Goal: Information Seeking & Learning: Learn about a topic

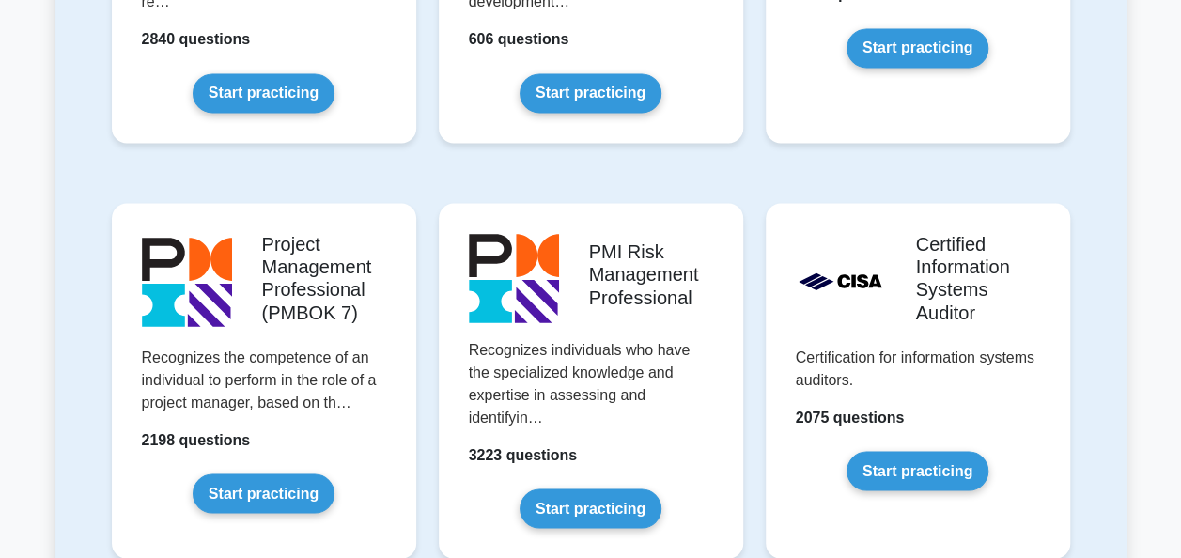
scroll to position [1503, 0]
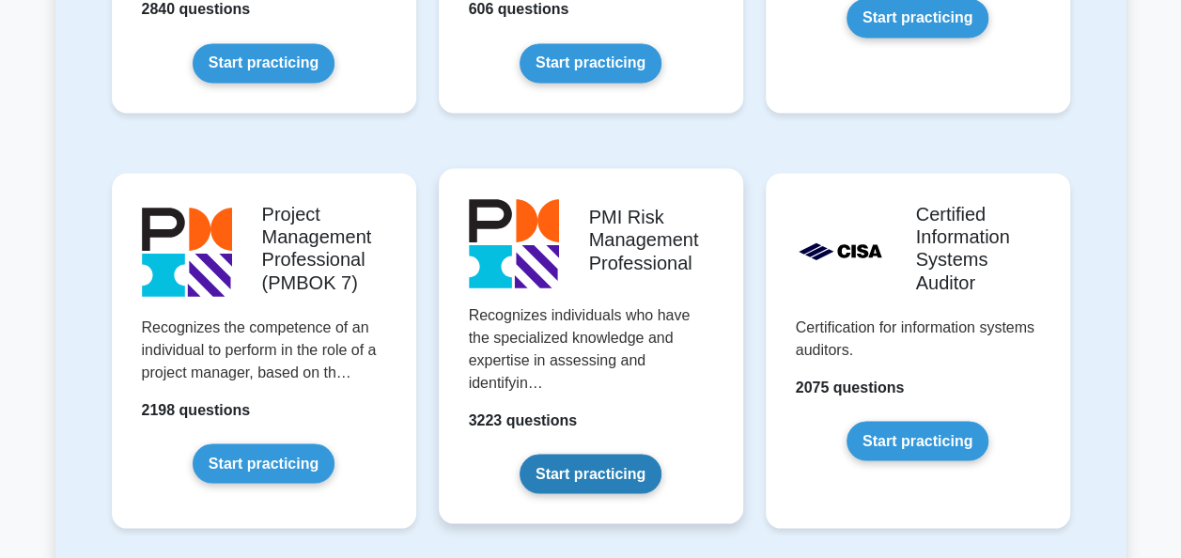
click at [564, 454] on link "Start practicing" at bounding box center [591, 473] width 142 height 39
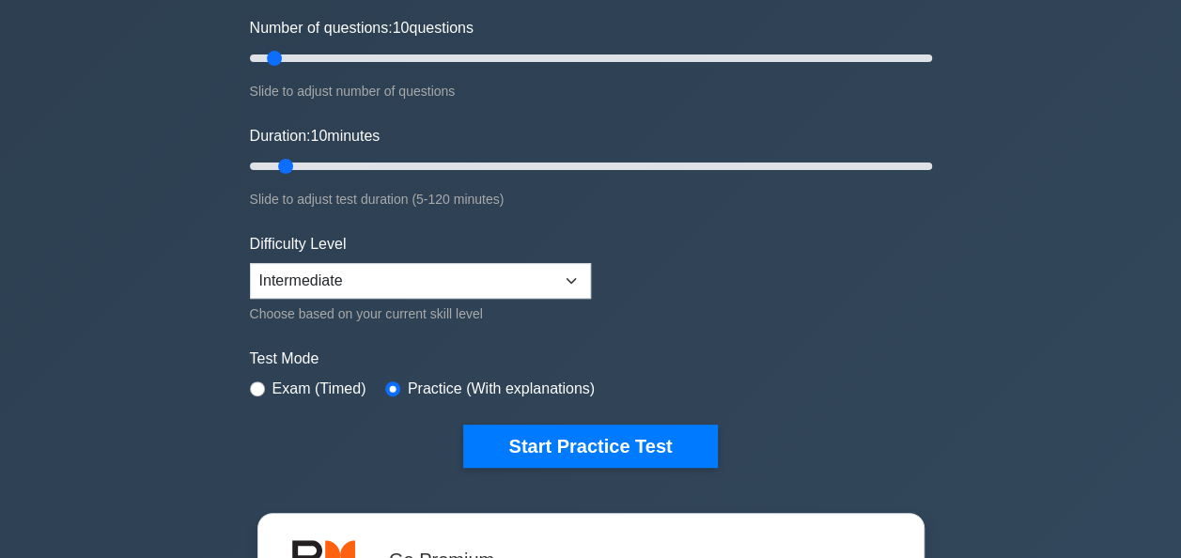
scroll to position [282, 0]
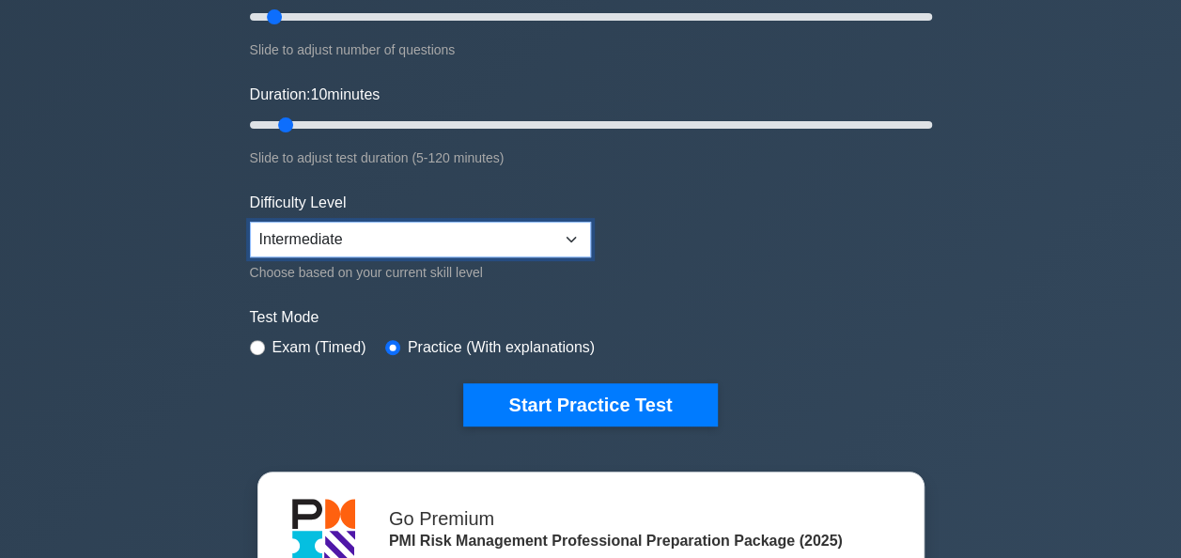
click at [573, 233] on select "Beginner Intermediate Expert" at bounding box center [420, 240] width 341 height 36
select select "expert"
click at [250, 222] on select "Beginner Intermediate Expert" at bounding box center [420, 240] width 341 height 36
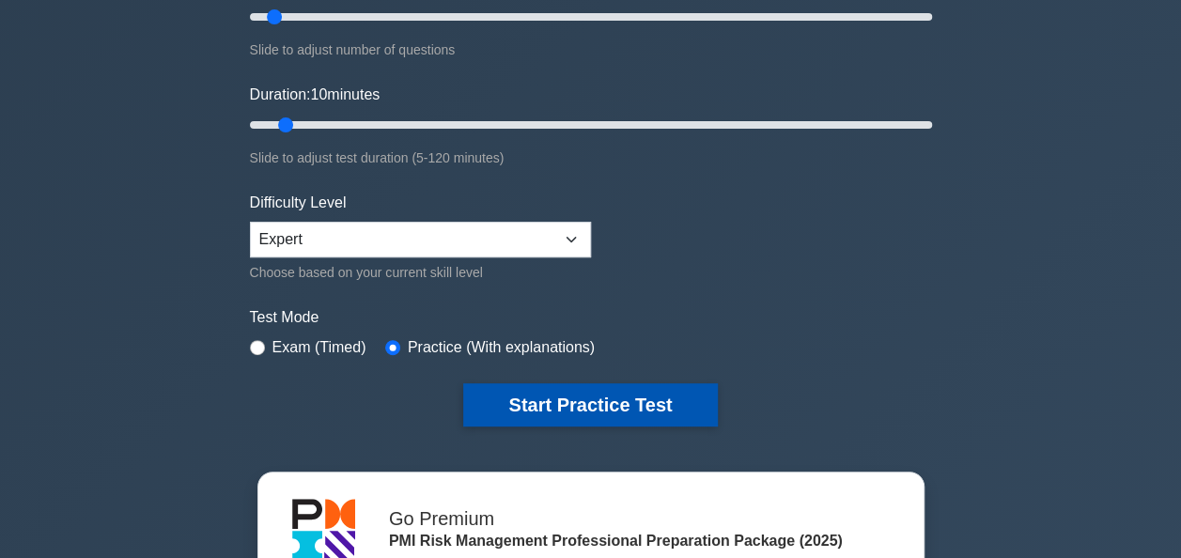
click at [534, 396] on button "Start Practice Test" at bounding box center [590, 404] width 254 height 43
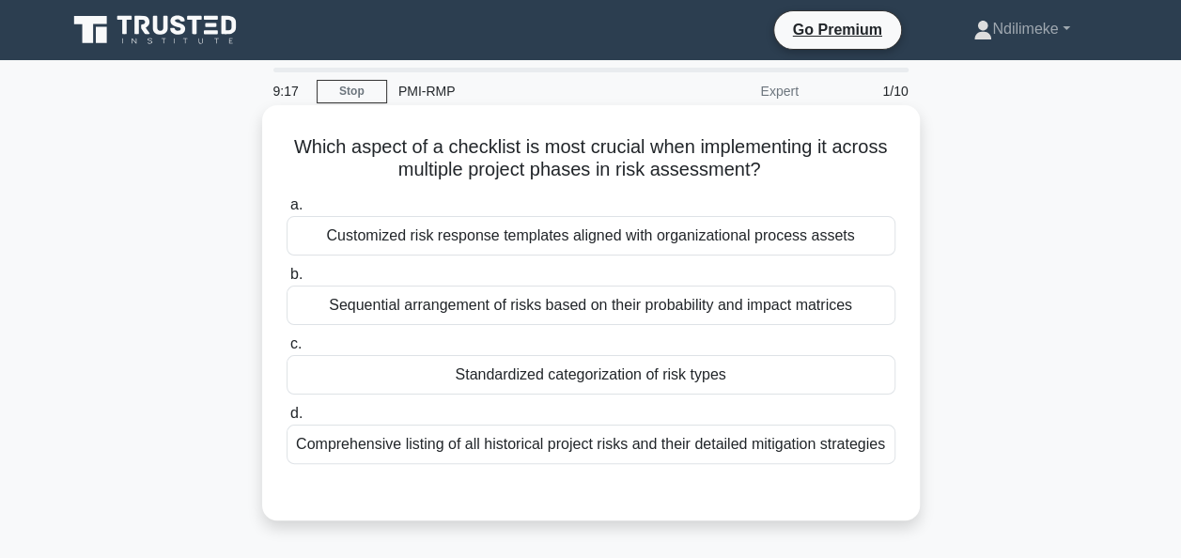
click at [411, 305] on div "Sequential arrangement of risks based on their probability and impact matrices" at bounding box center [591, 305] width 609 height 39
click at [287, 281] on input "b. Sequential arrangement of risks based on their probability and impact matric…" at bounding box center [287, 275] width 0 height 12
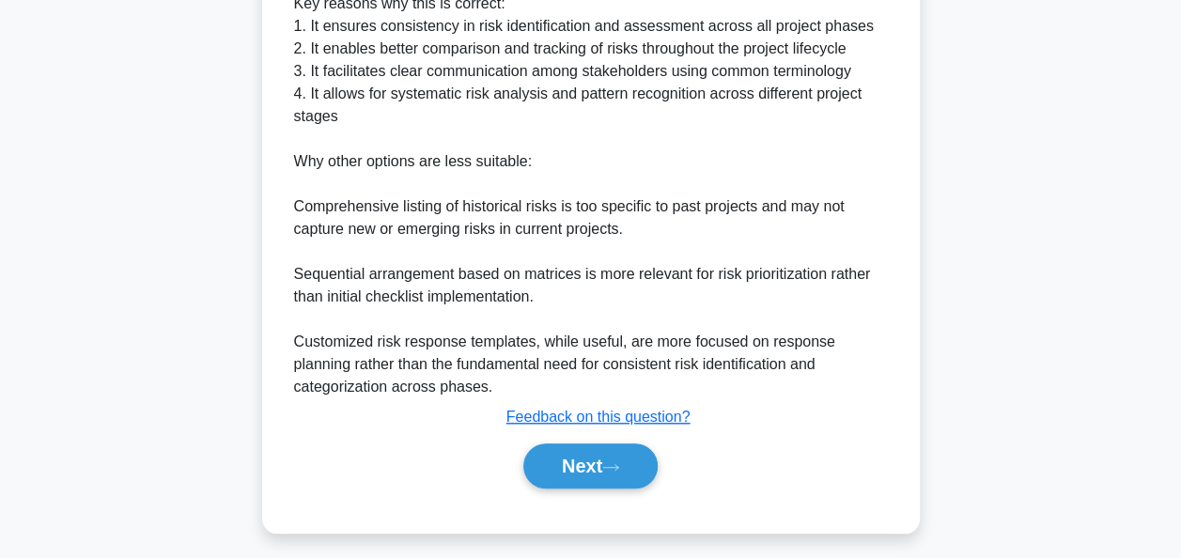
scroll to position [623, 0]
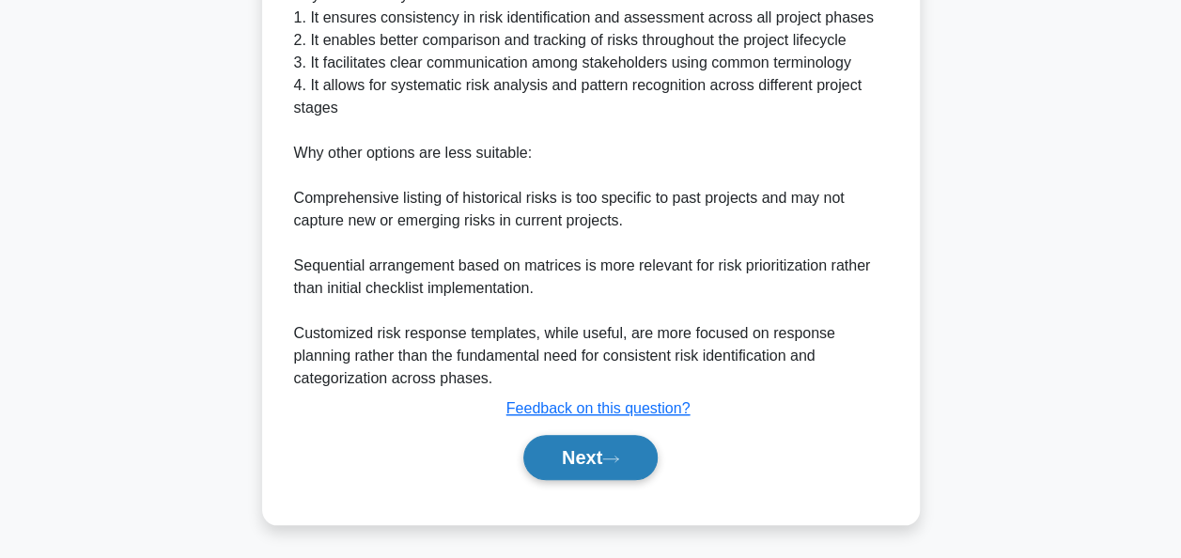
click at [576, 455] on button "Next" at bounding box center [590, 457] width 134 height 45
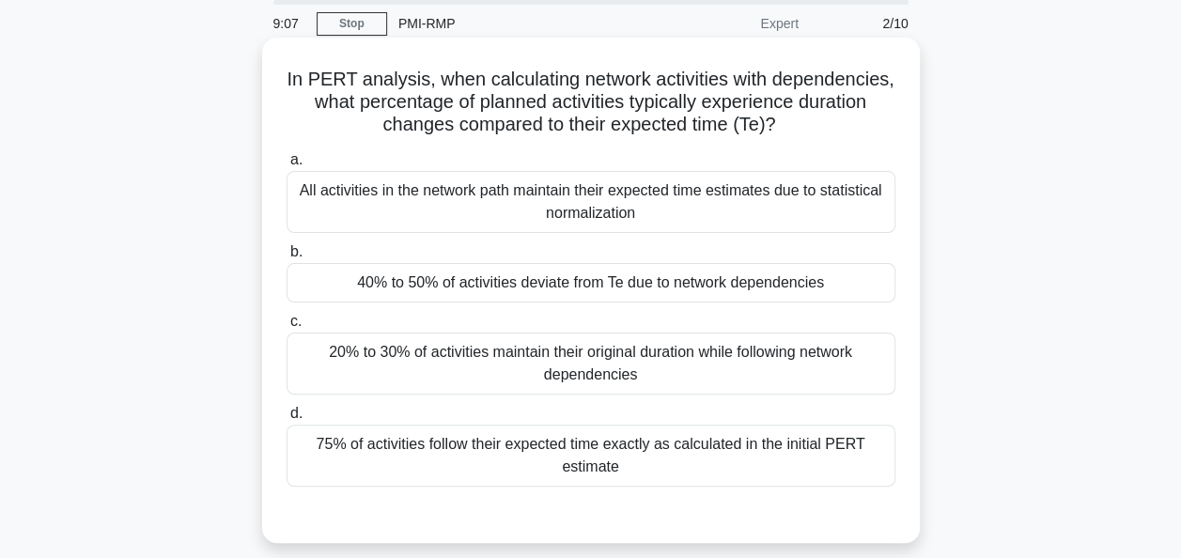
scroll to position [0, 0]
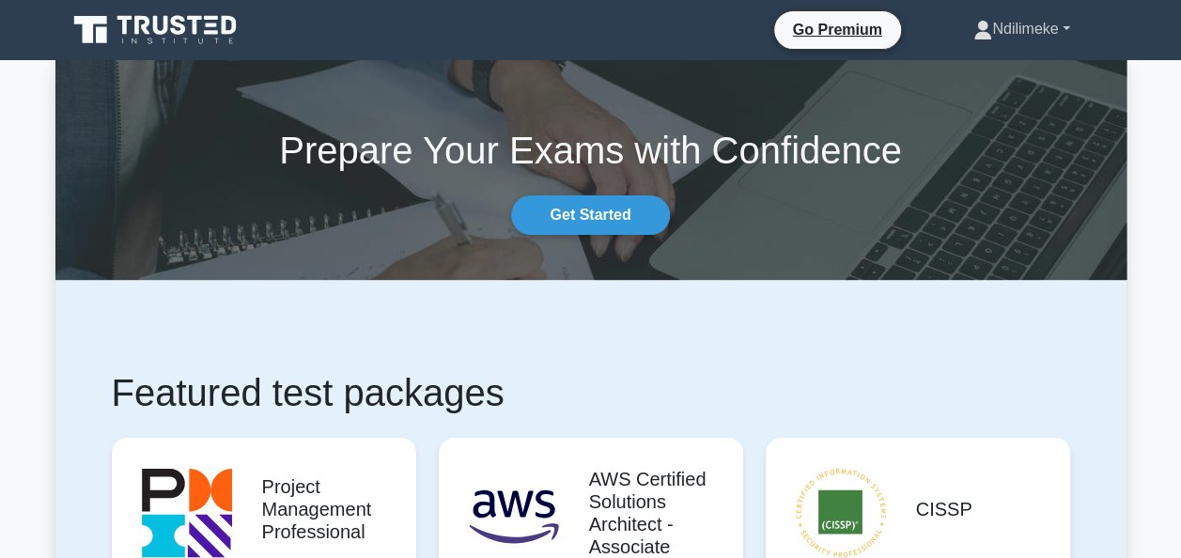
click at [991, 28] on link "Ndilimeke" at bounding box center [1021, 29] width 186 height 38
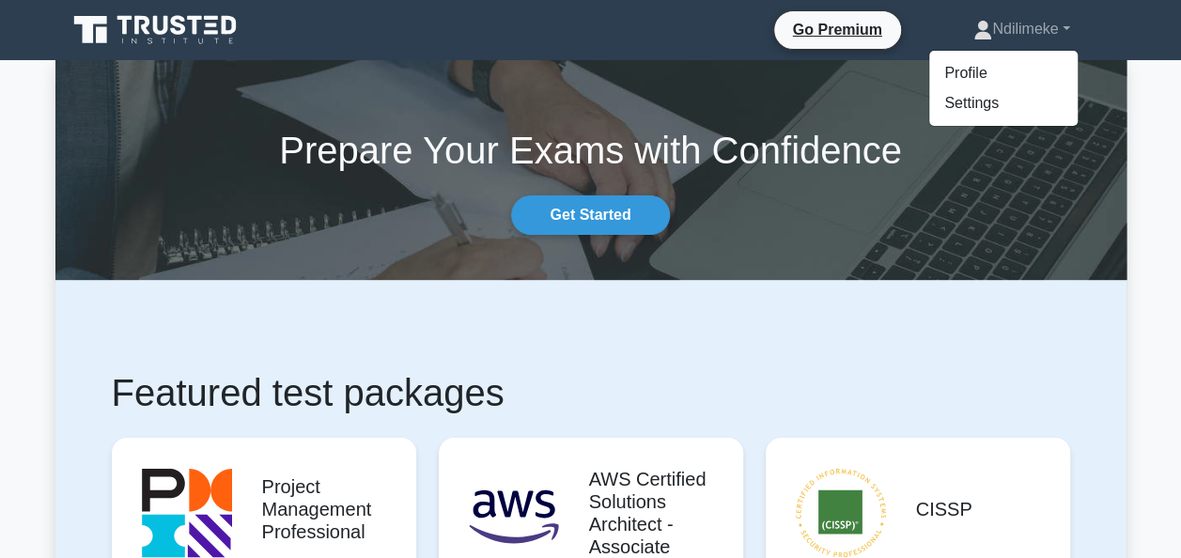
click at [820, 263] on section "Prepare Your Exams with Confidence Get Started" at bounding box center [590, 170] width 1071 height 220
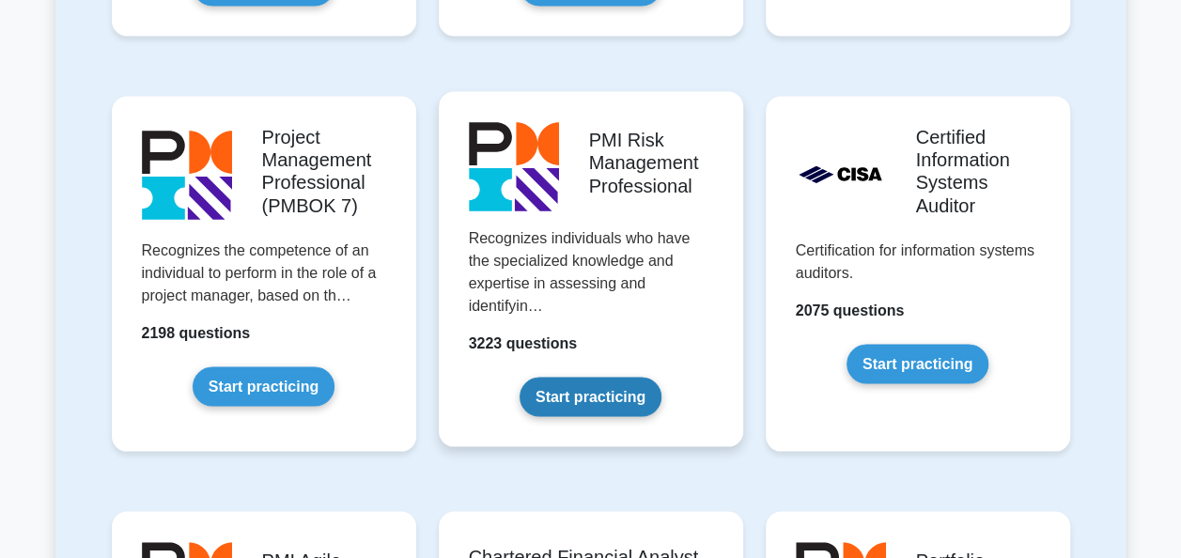
scroll to position [1597, 0]
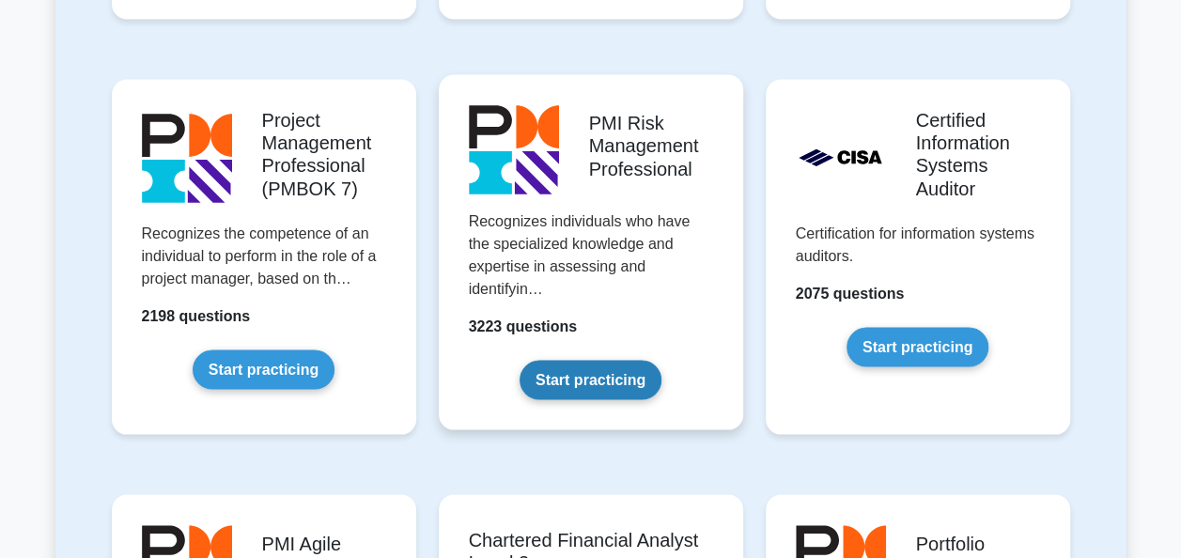
click at [570, 360] on link "Start practicing" at bounding box center [591, 379] width 142 height 39
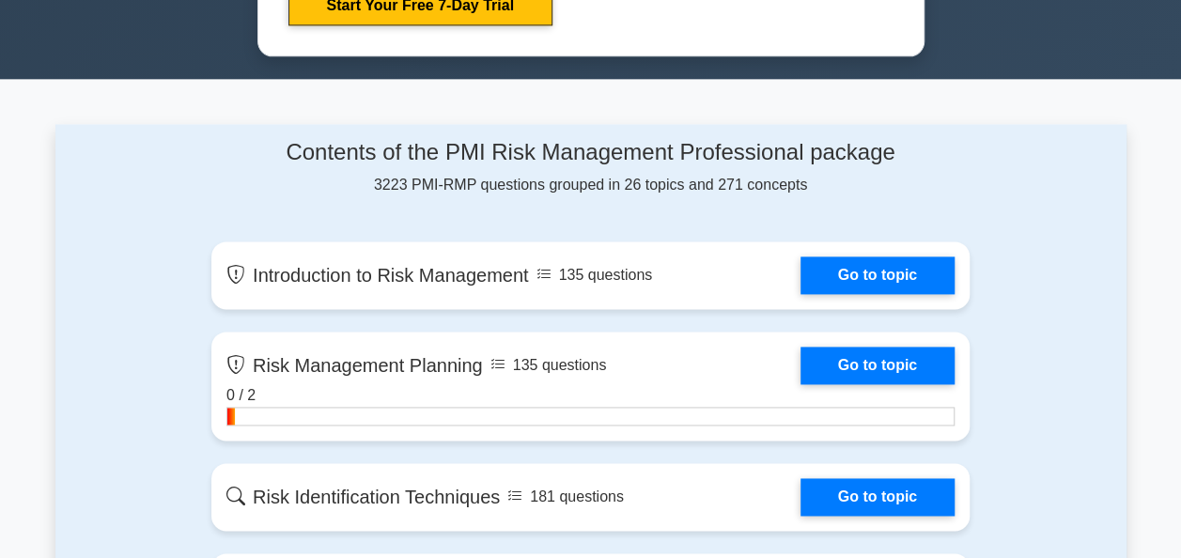
scroll to position [1221, 0]
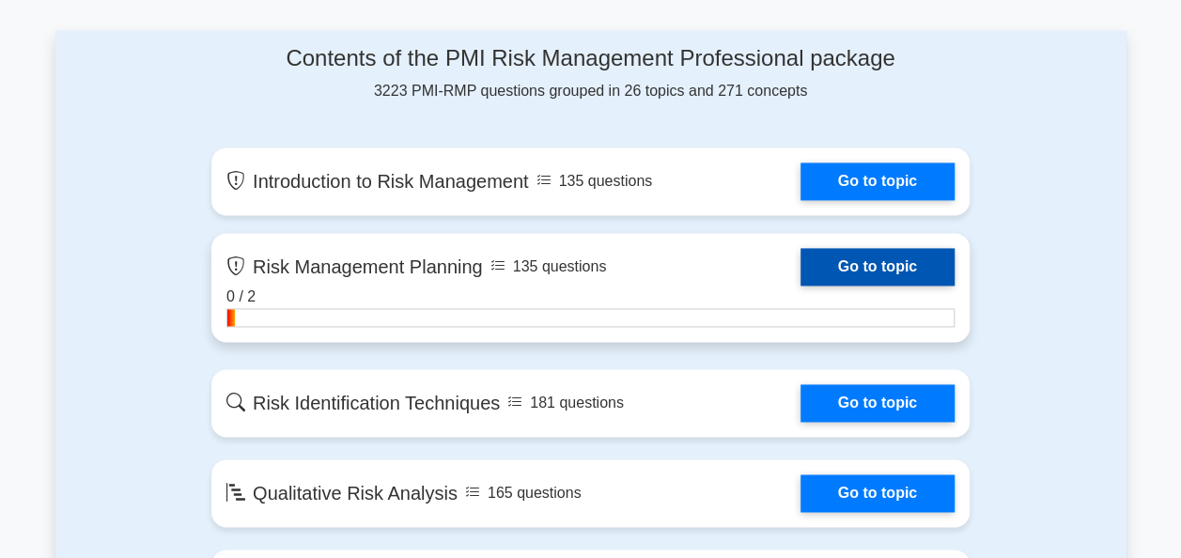
click at [867, 256] on link "Go to topic" at bounding box center [877, 267] width 154 height 38
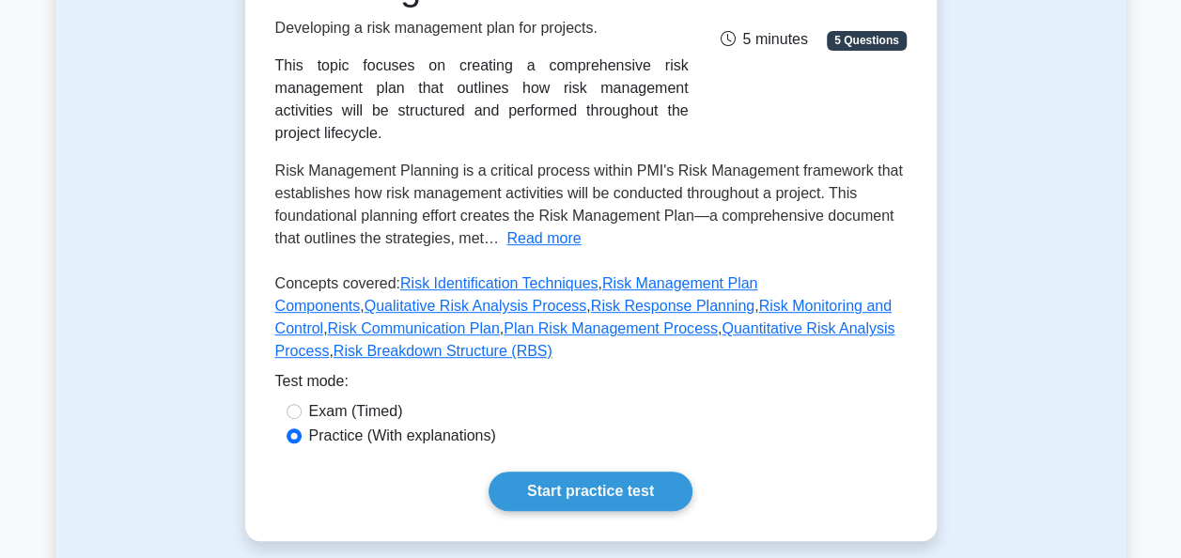
scroll to position [470, 0]
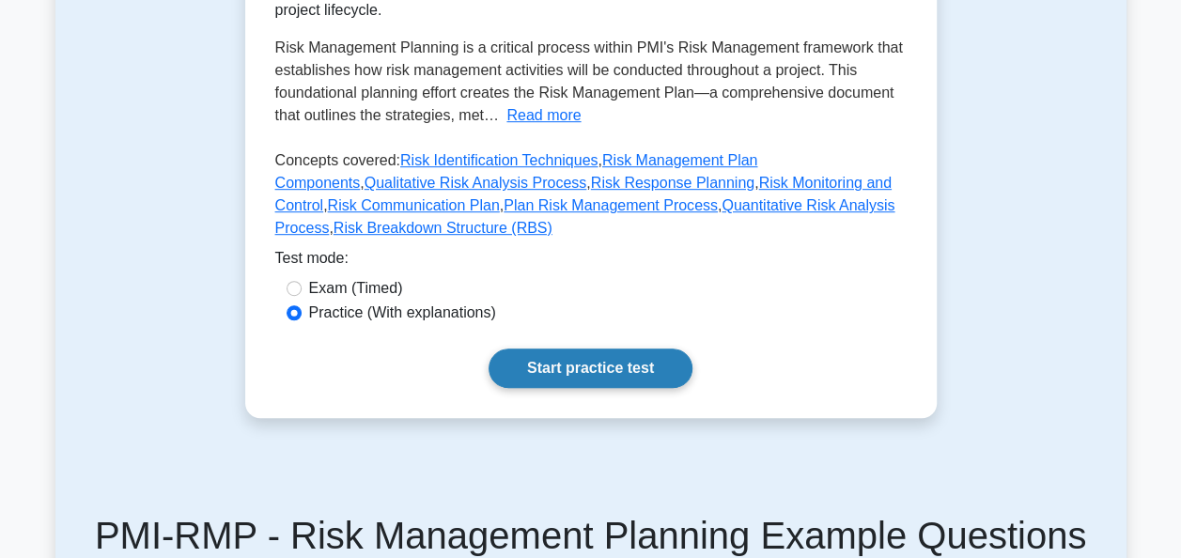
click at [599, 349] on link "Start practice test" at bounding box center [591, 368] width 204 height 39
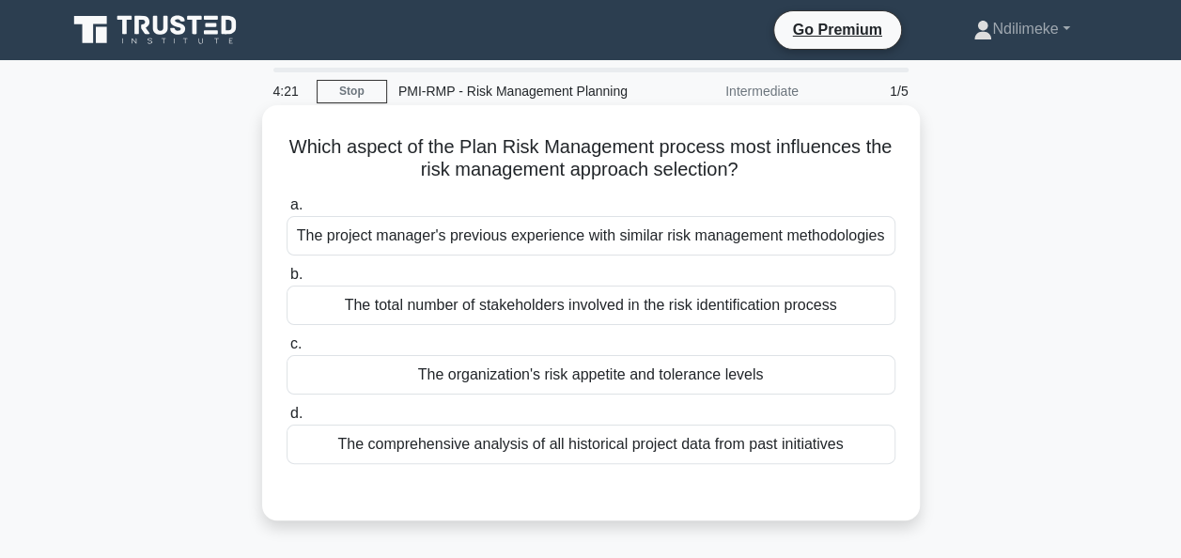
click at [487, 306] on div "The total number of stakeholders involved in the risk identification process" at bounding box center [591, 305] width 609 height 39
click at [287, 281] on input "b. The total number of stakeholders involved in the risk identification process" at bounding box center [287, 275] width 0 height 12
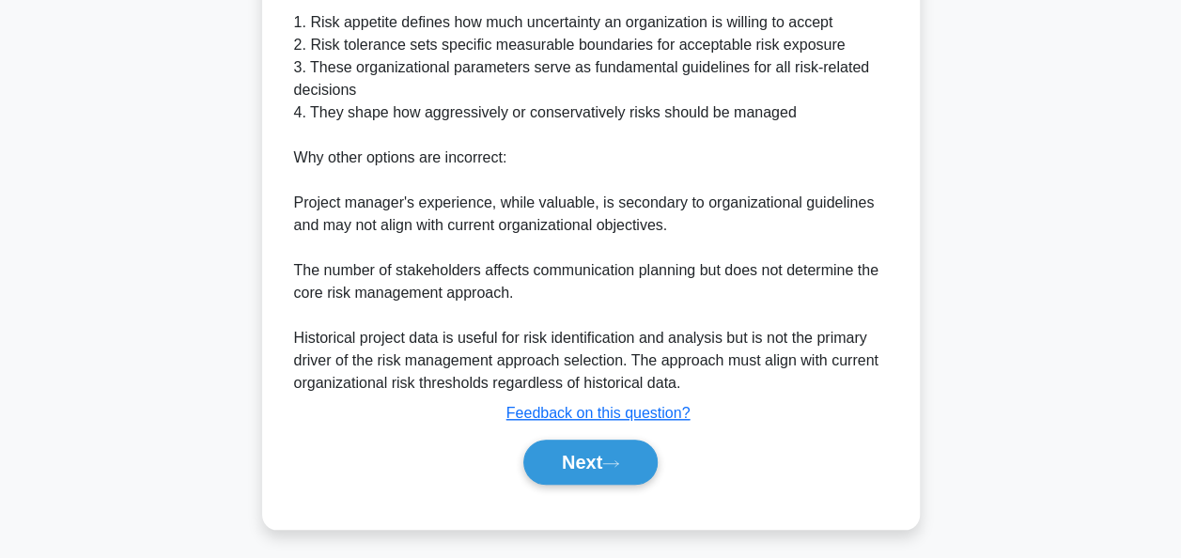
scroll to position [600, 0]
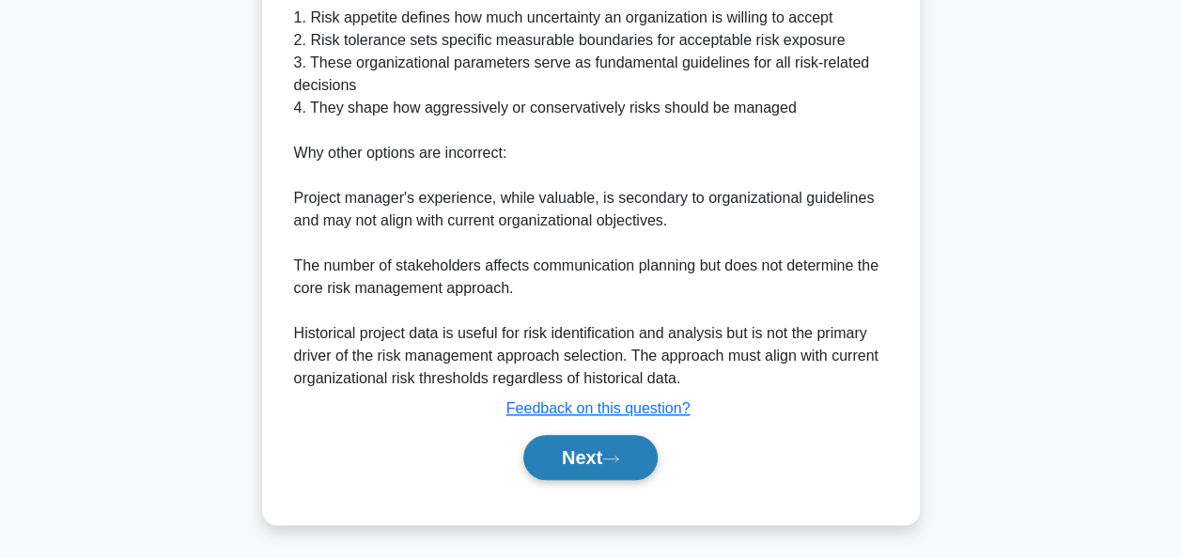
click at [556, 457] on button "Next" at bounding box center [590, 457] width 134 height 45
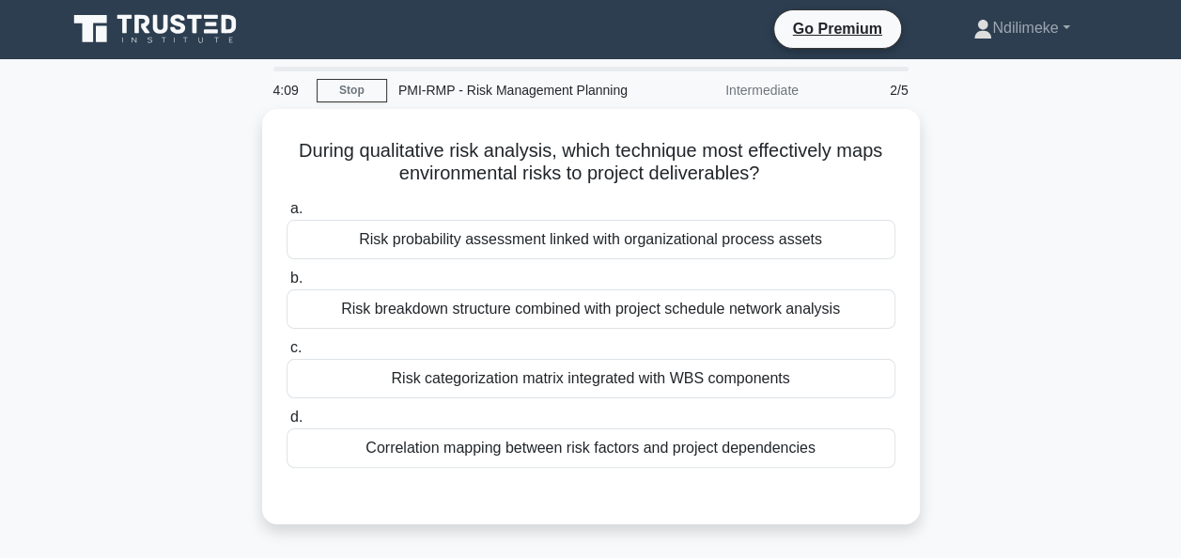
scroll to position [0, 0]
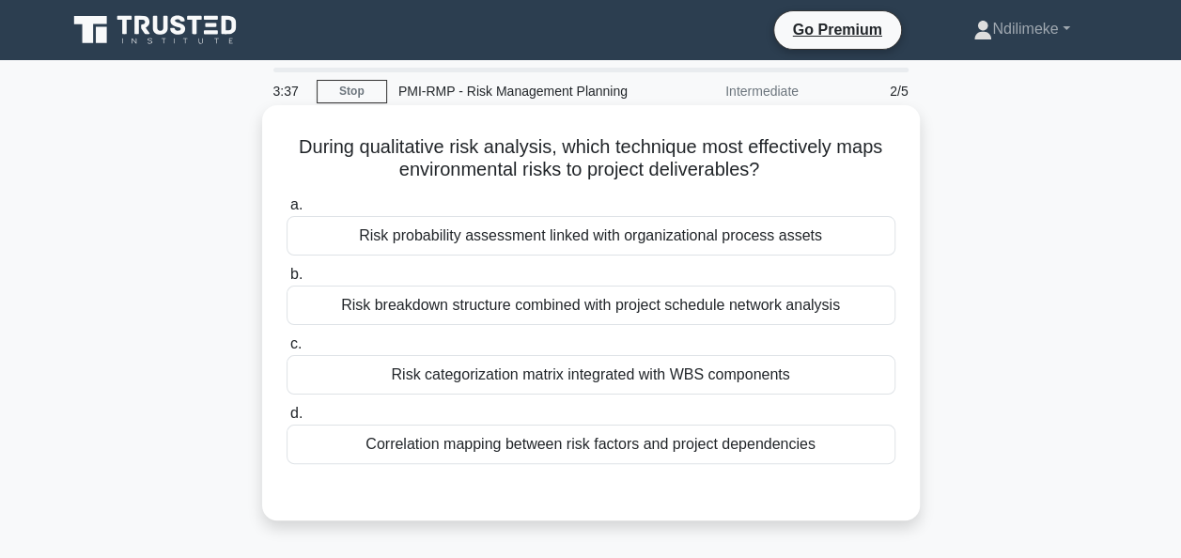
click at [458, 242] on div "Risk probability assessment linked with organizational process assets" at bounding box center [591, 235] width 609 height 39
click at [287, 211] on input "a. Risk probability assessment linked with organizational process assets" at bounding box center [287, 205] width 0 height 12
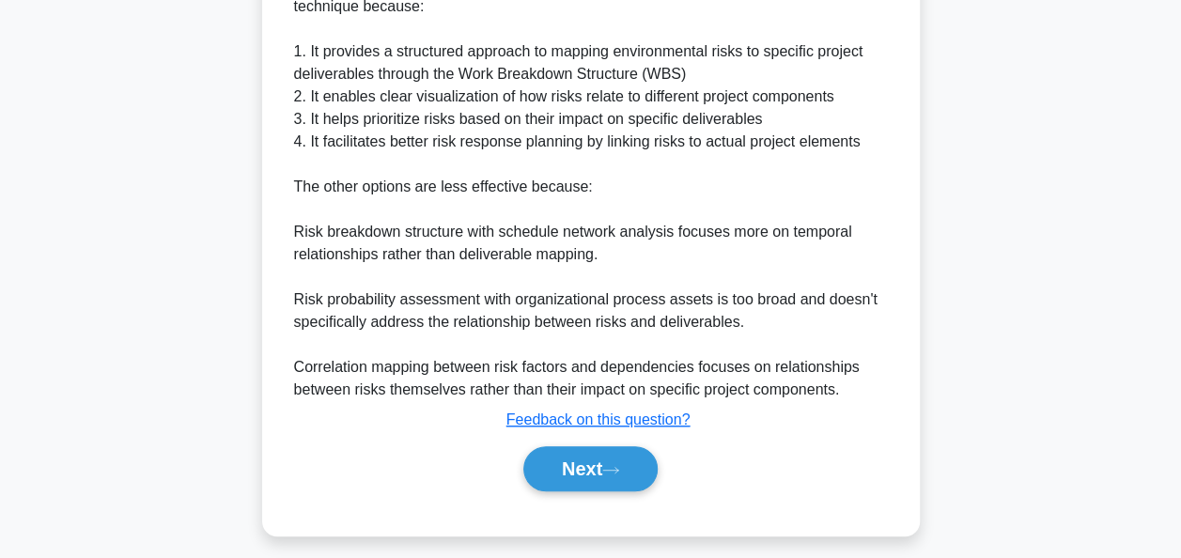
scroll to position [578, 0]
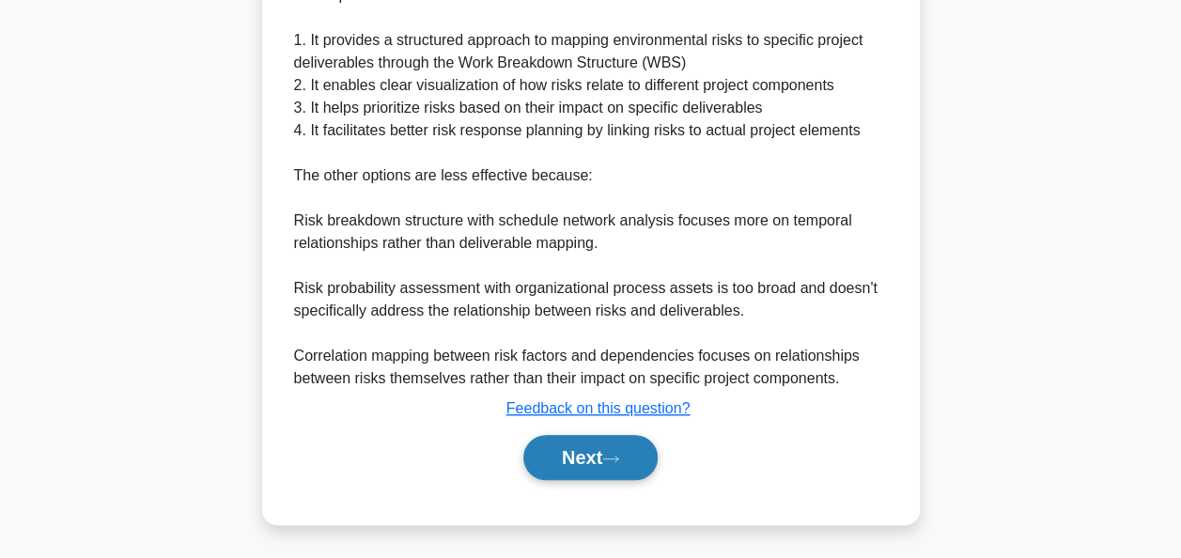
click at [552, 461] on button "Next" at bounding box center [590, 457] width 134 height 45
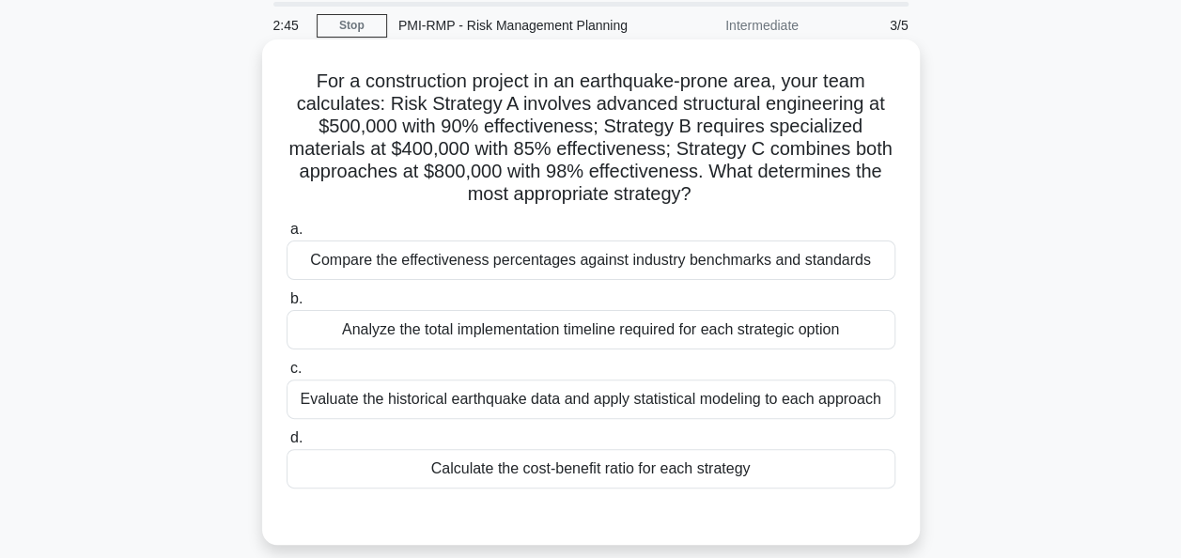
scroll to position [94, 0]
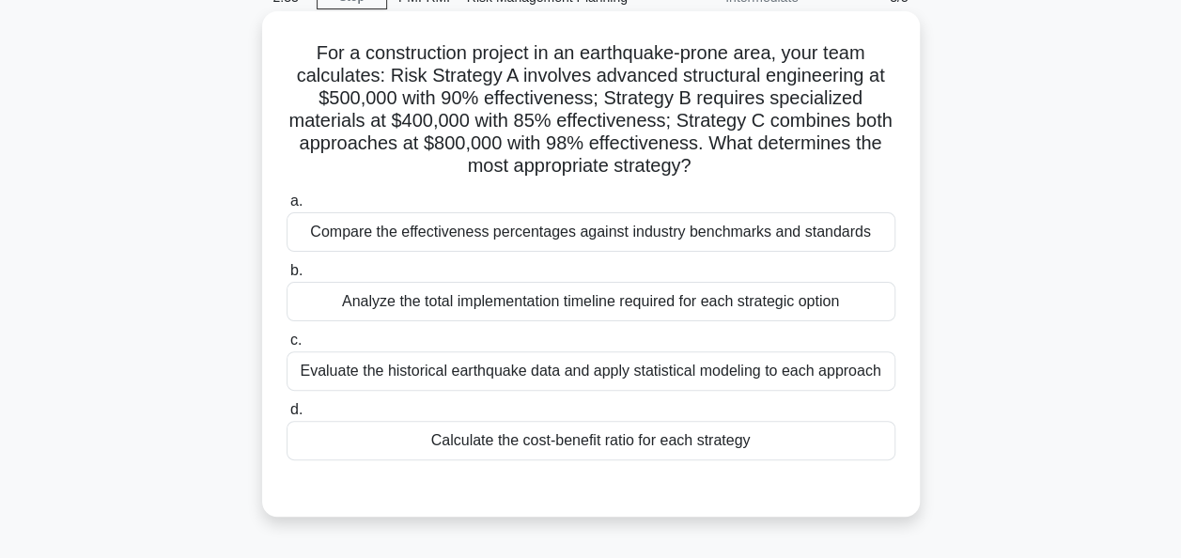
click at [451, 373] on div "Evaluate the historical earthquake data and apply statistical modeling to each …" at bounding box center [591, 370] width 609 height 39
click at [287, 347] on input "c. Evaluate the historical earthquake data and apply statistical modeling to ea…" at bounding box center [287, 340] width 0 height 12
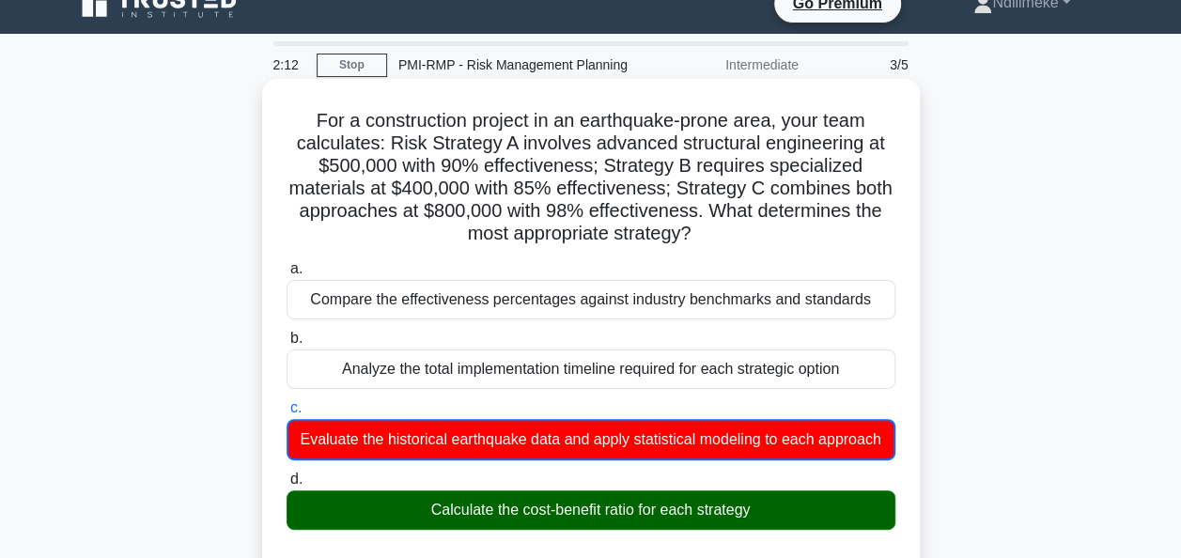
scroll to position [0, 0]
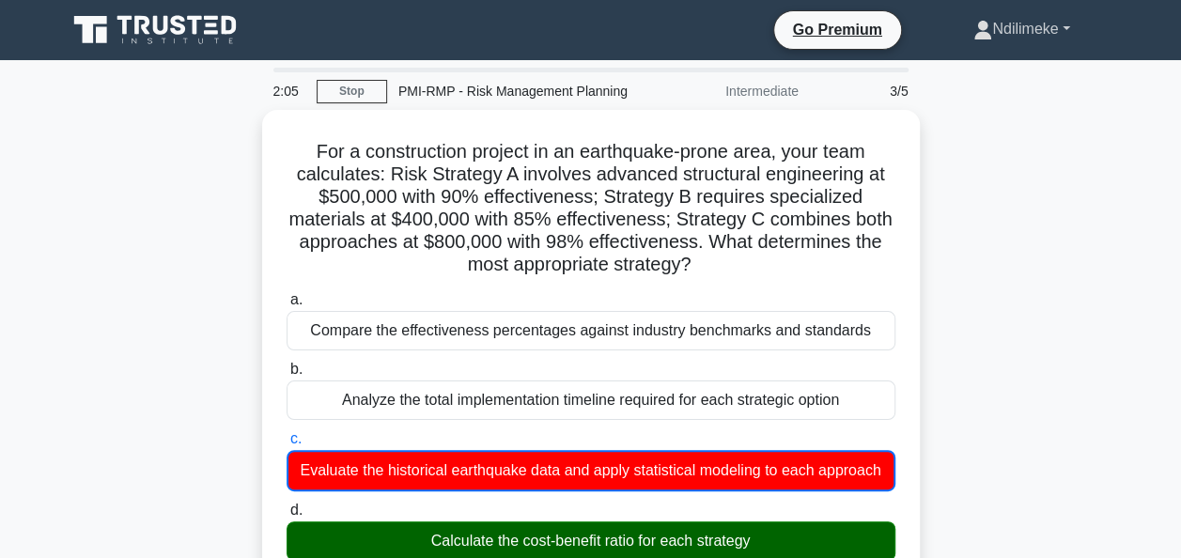
click at [1062, 26] on link "Ndilimeke" at bounding box center [1021, 29] width 186 height 38
click at [973, 81] on link "Profile" at bounding box center [1003, 73] width 148 height 30
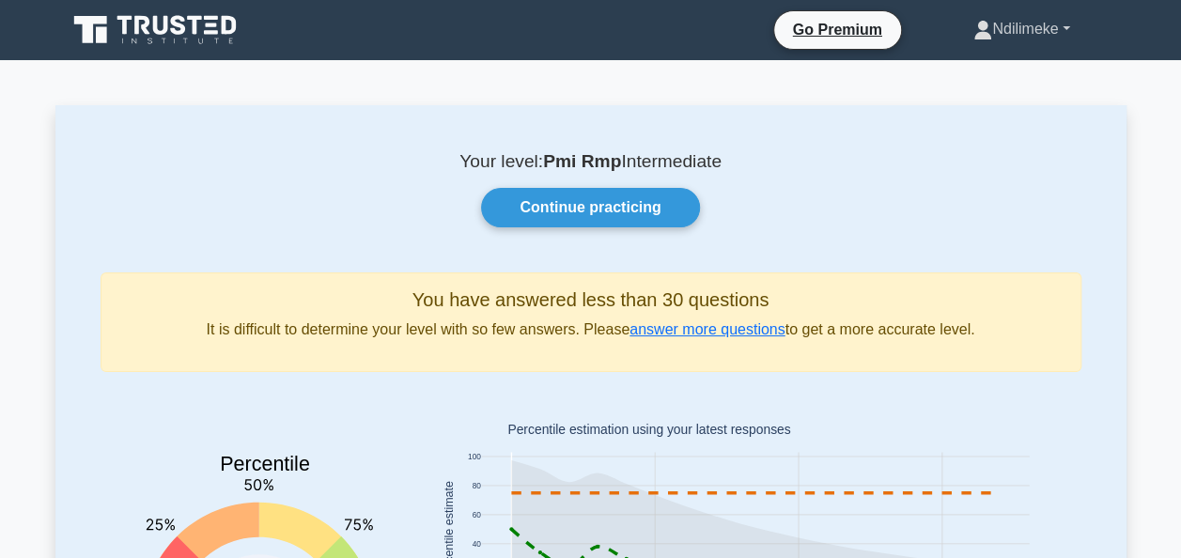
click at [986, 30] on link "Ndilimeke" at bounding box center [1021, 29] width 186 height 38
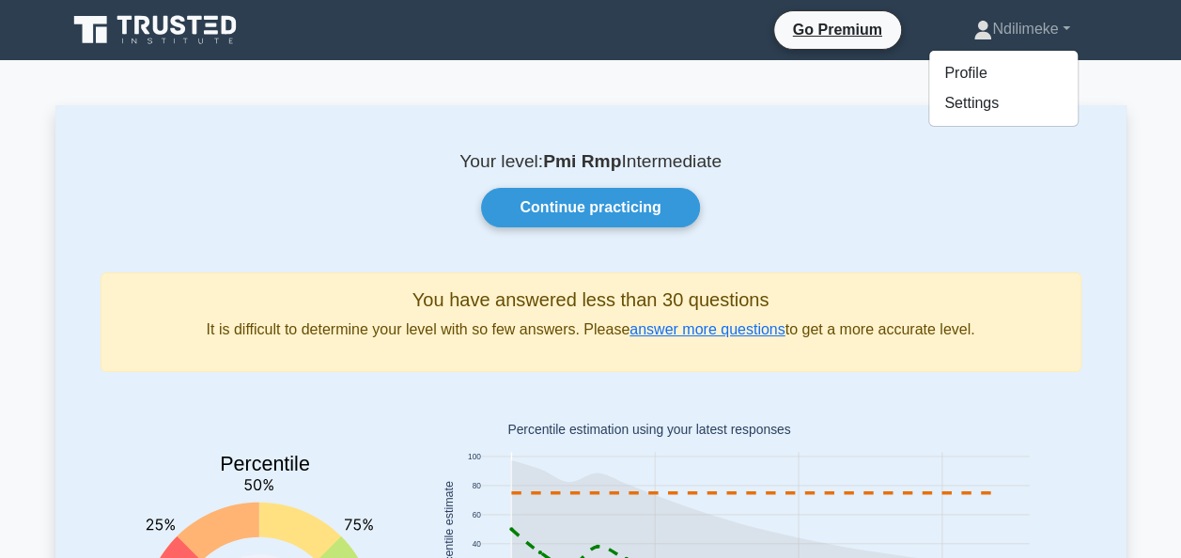
drag, startPoint x: 1063, startPoint y: 25, endPoint x: 768, endPoint y: 210, distance: 349.0
click at [768, 210] on div "Continue practicing" at bounding box center [590, 207] width 1003 height 39
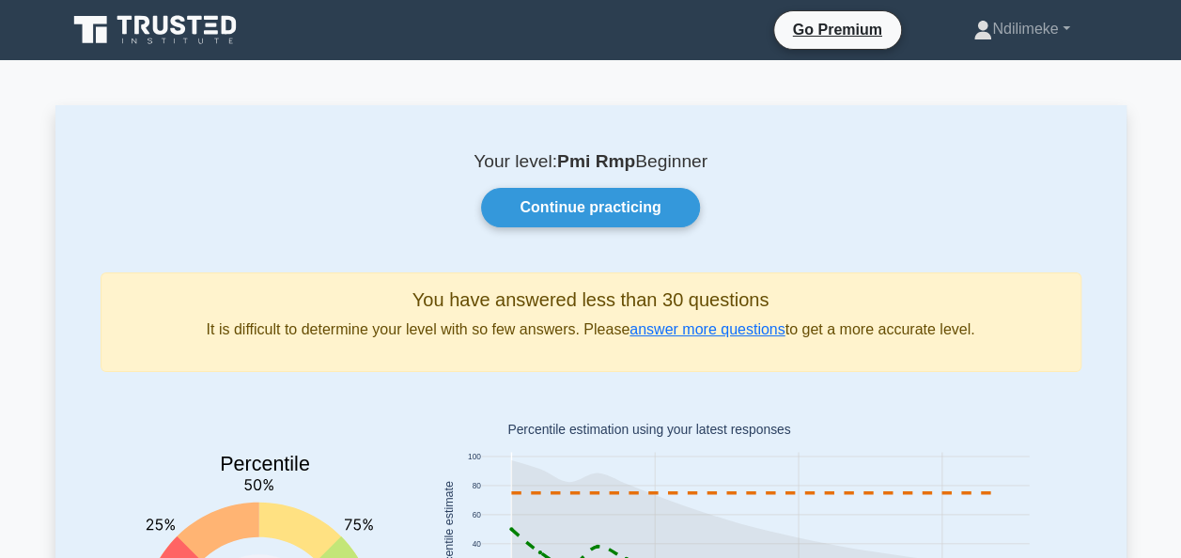
drag, startPoint x: 571, startPoint y: 166, endPoint x: 525, endPoint y: 256, distance: 100.4
click at [525, 256] on div "Your level: Pmi Rmp Beginner Continue practicing You have answered less than 30…" at bounding box center [590, 445] width 1071 height 680
click at [973, 30] on icon at bounding box center [982, 30] width 19 height 19
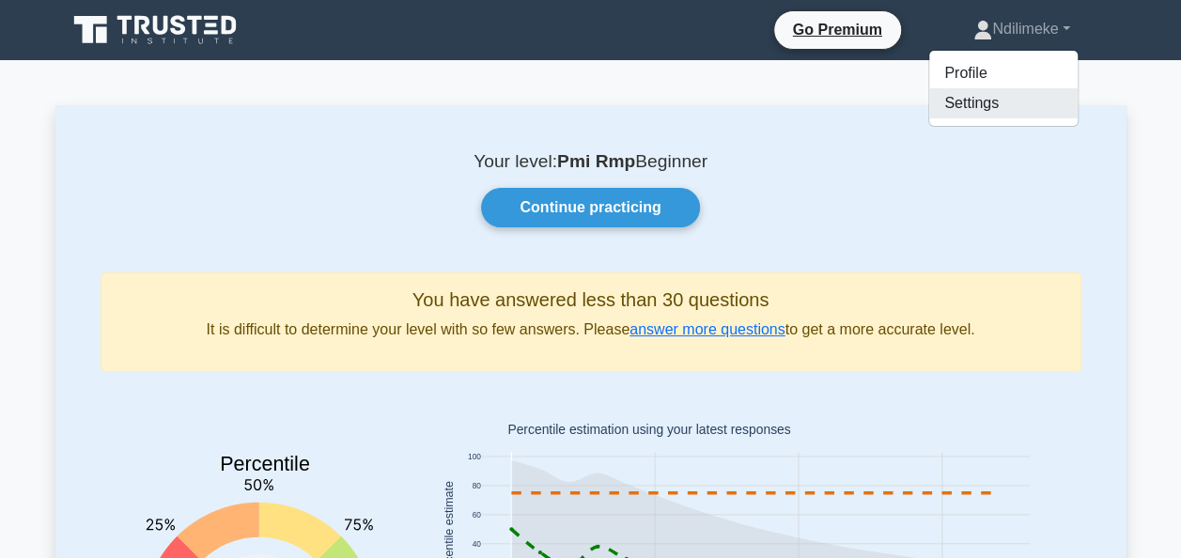
click at [947, 109] on link "Settings" at bounding box center [1003, 103] width 148 height 30
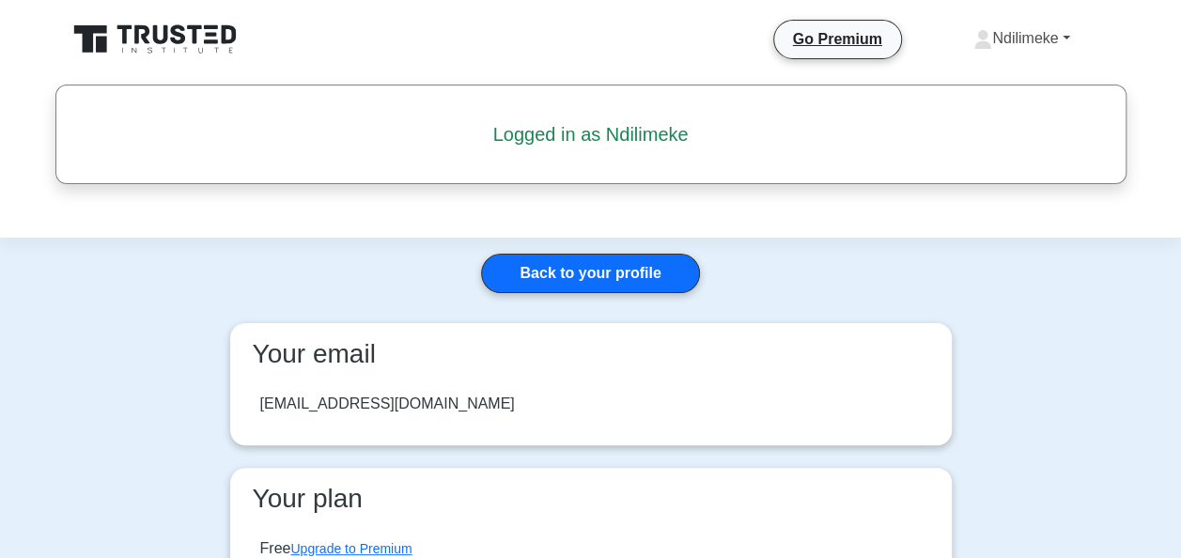
click at [1068, 37] on link "Ndilimeke" at bounding box center [1021, 39] width 186 height 38
click at [956, 85] on link "Profile" at bounding box center [1003, 83] width 148 height 30
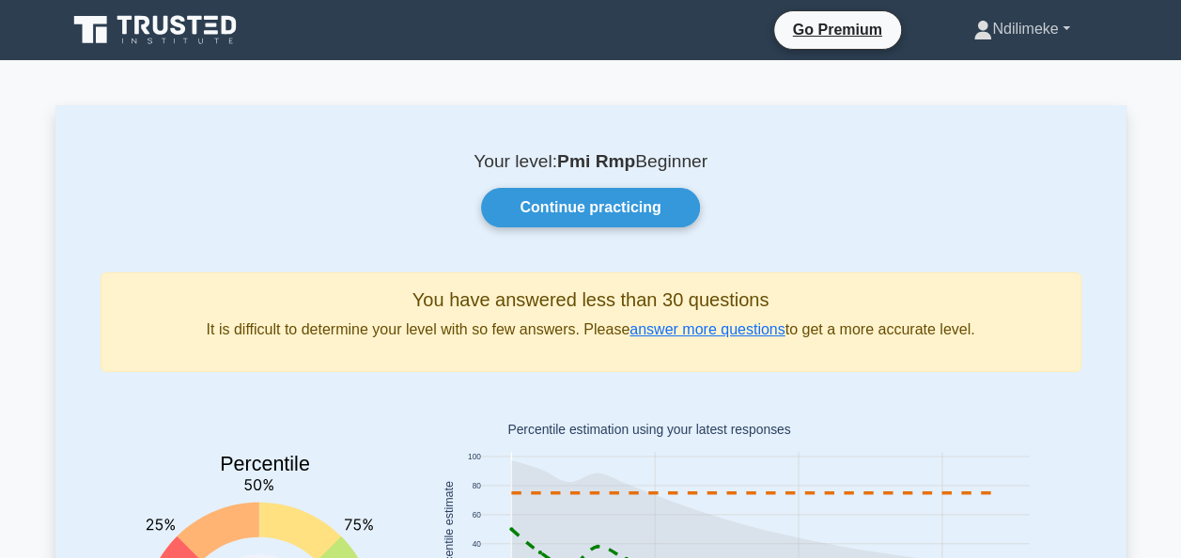
click at [1018, 30] on link "Ndilimeke" at bounding box center [1021, 29] width 186 height 38
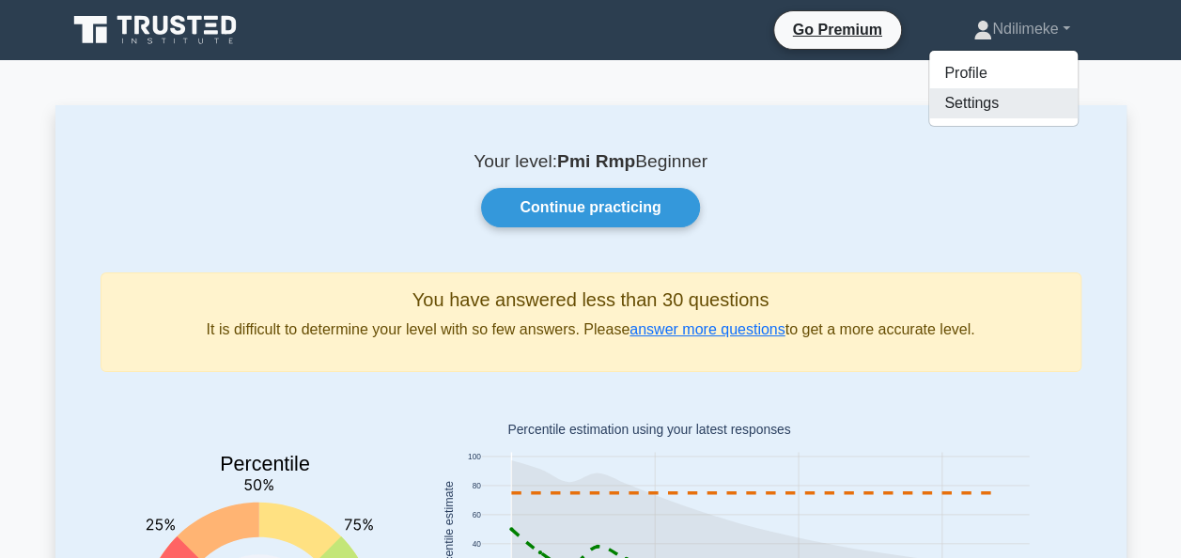
click at [959, 105] on link "Settings" at bounding box center [1003, 103] width 148 height 30
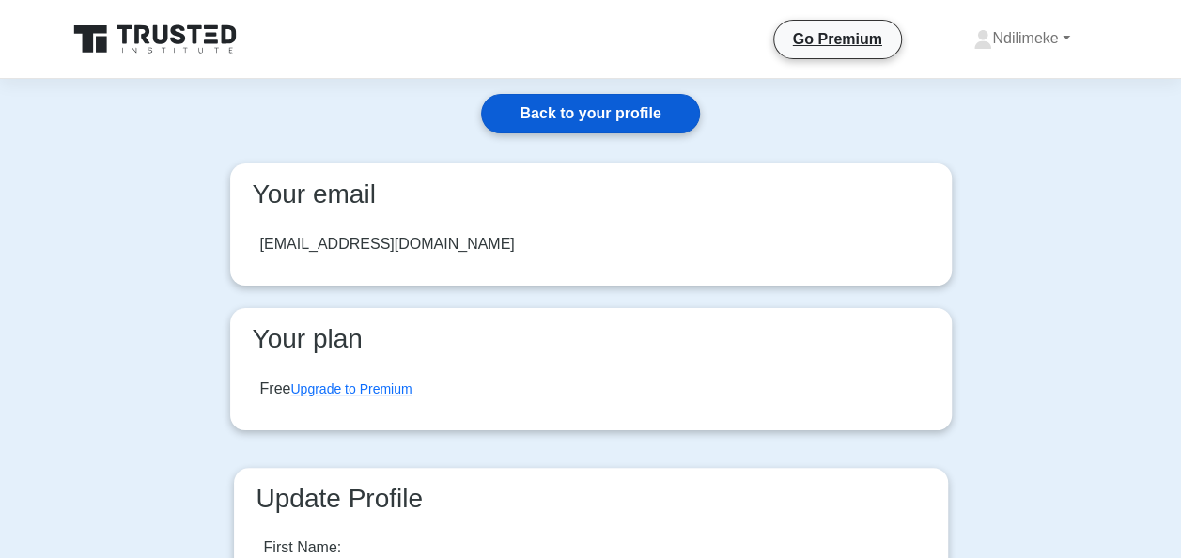
click at [562, 108] on link "Back to your profile" at bounding box center [590, 113] width 218 height 39
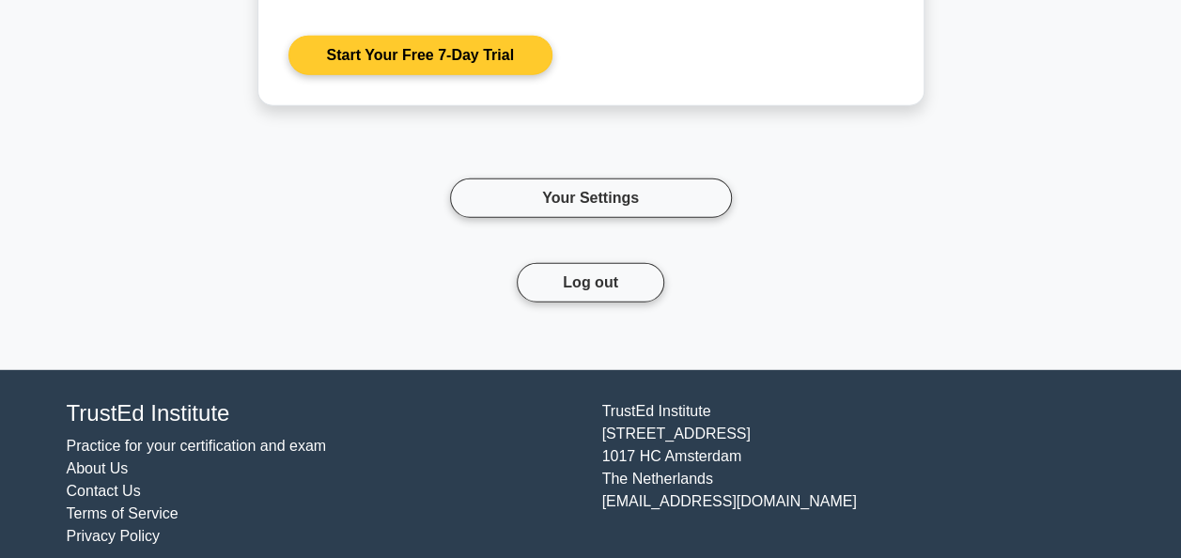
scroll to position [2443, 0]
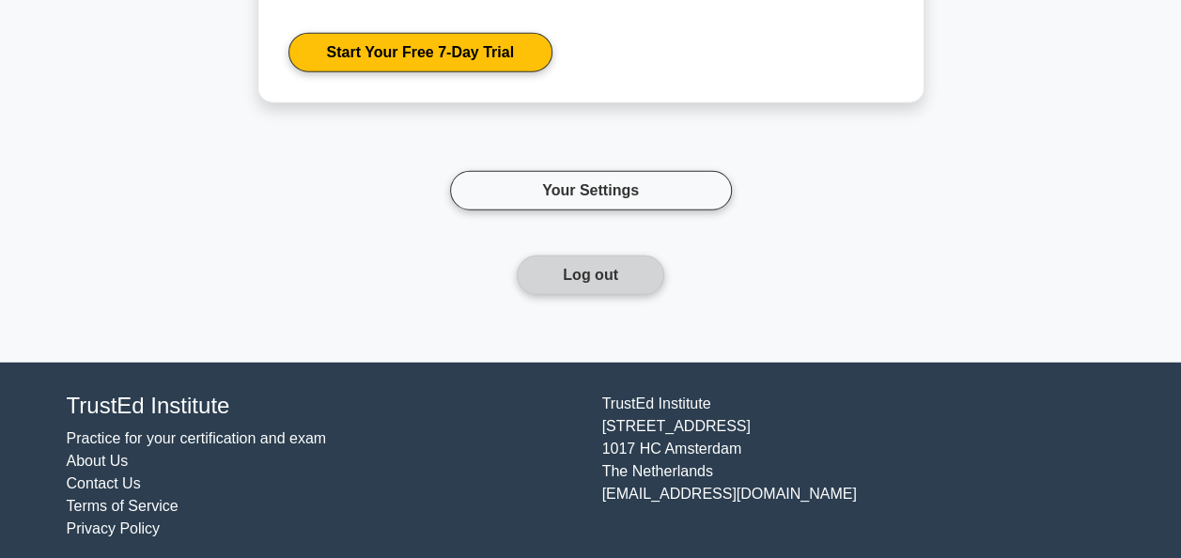
click at [577, 269] on button "Log out" at bounding box center [590, 275] width 147 height 39
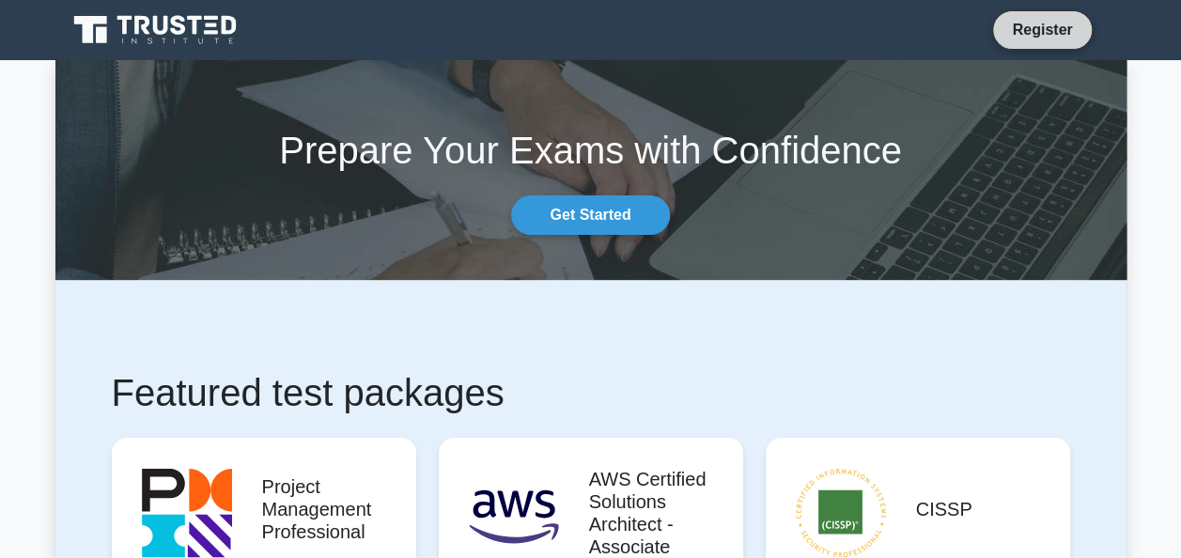
click at [1041, 25] on link "Register" at bounding box center [1041, 29] width 83 height 23
click at [1024, 26] on link "Register" at bounding box center [1041, 29] width 83 height 23
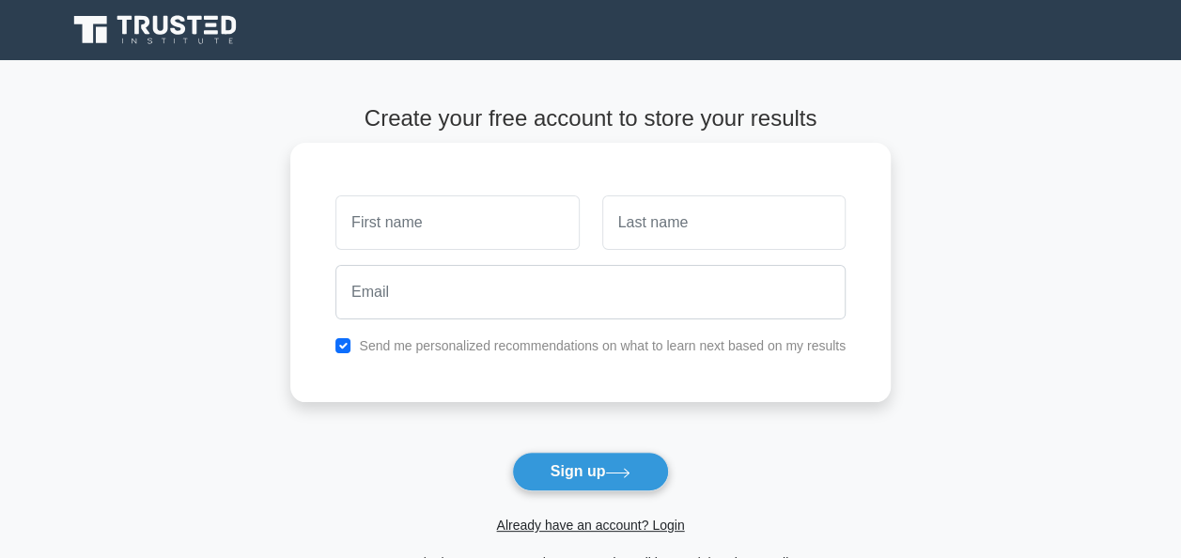
click at [451, 220] on input "text" at bounding box center [456, 222] width 243 height 54
type input "Ndilimeke"
click at [727, 225] on input "text" at bounding box center [723, 222] width 243 height 54
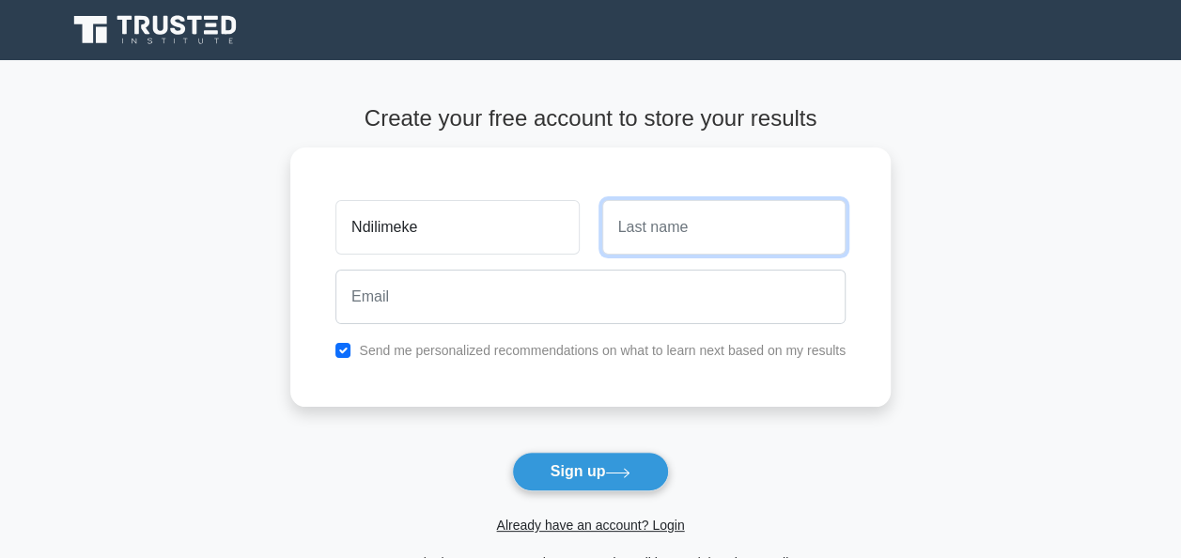
type input "Shityeni"
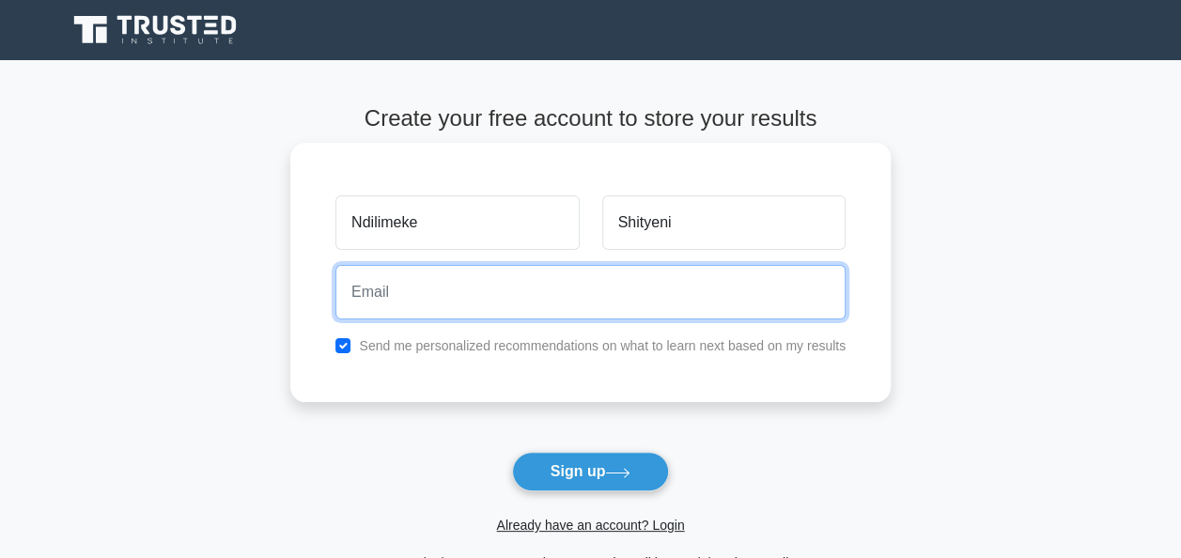
click at [412, 286] on input "email" at bounding box center [590, 292] width 510 height 54
type input "[EMAIL_ADDRESS][DOMAIN_NAME]"
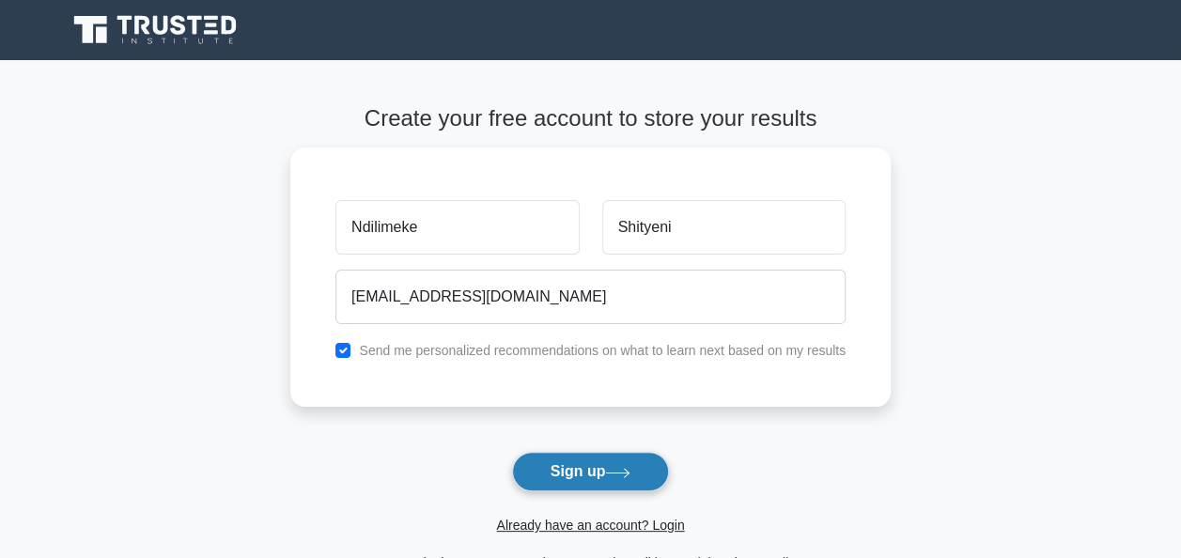
click at [579, 471] on button "Sign up" at bounding box center [591, 471] width 158 height 39
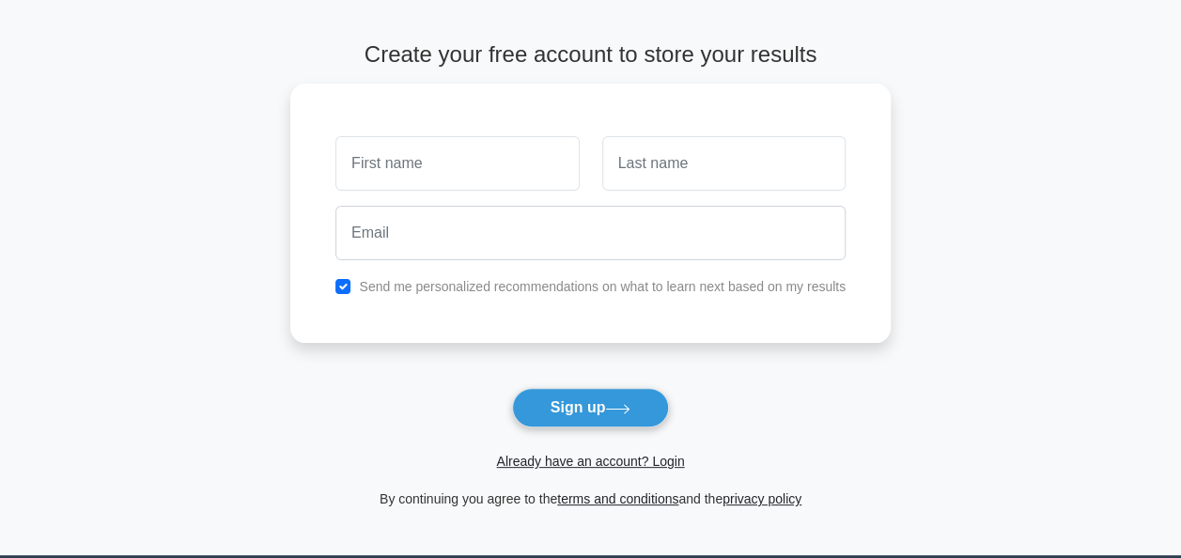
scroll to position [94, 0]
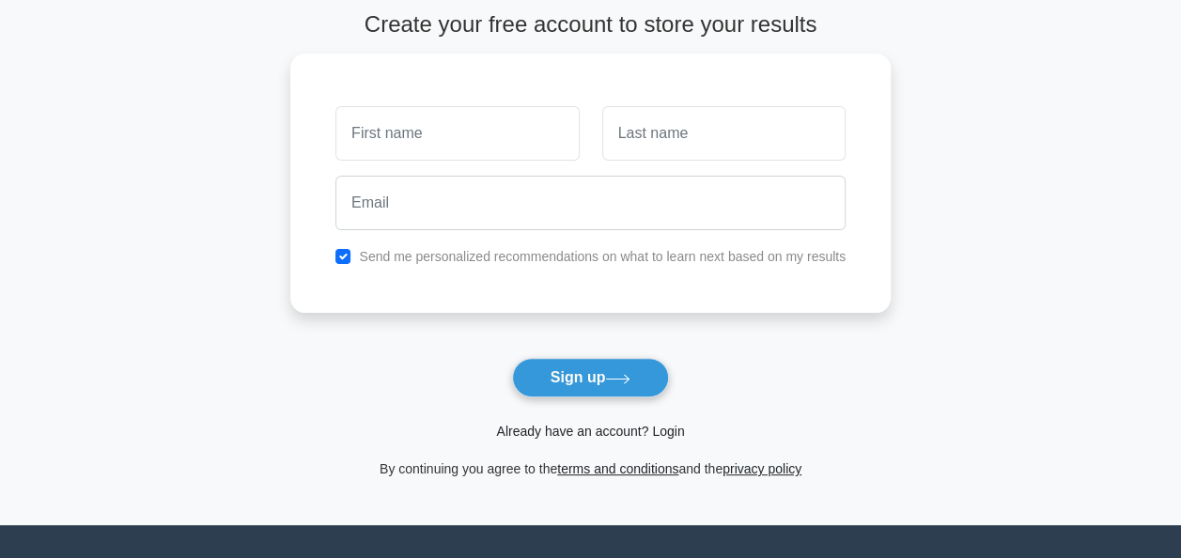
click at [657, 433] on link "Already have an account? Login" at bounding box center [590, 431] width 188 height 15
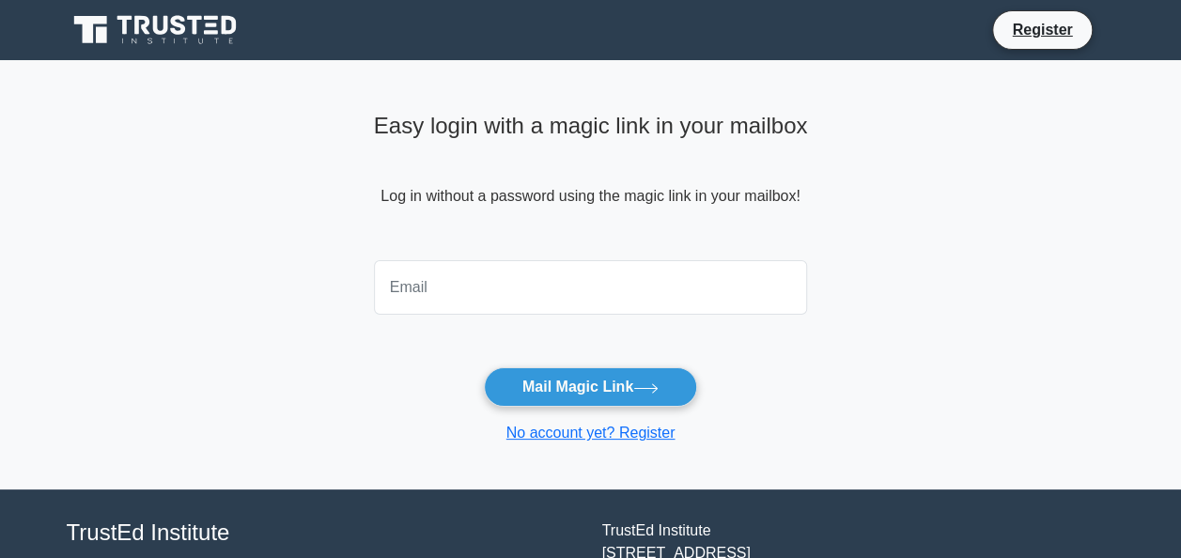
click at [430, 281] on input "email" at bounding box center [591, 287] width 434 height 54
type input "info@soafrspm.education"
click at [484, 367] on button "Mail Magic Link" at bounding box center [590, 386] width 213 height 39
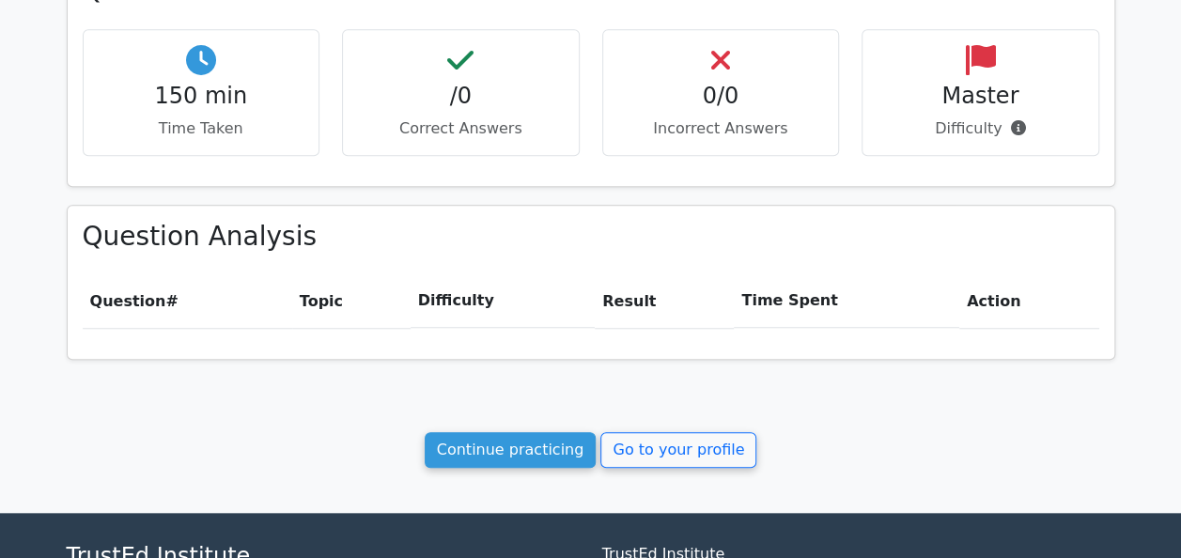
scroll to position [658, 0]
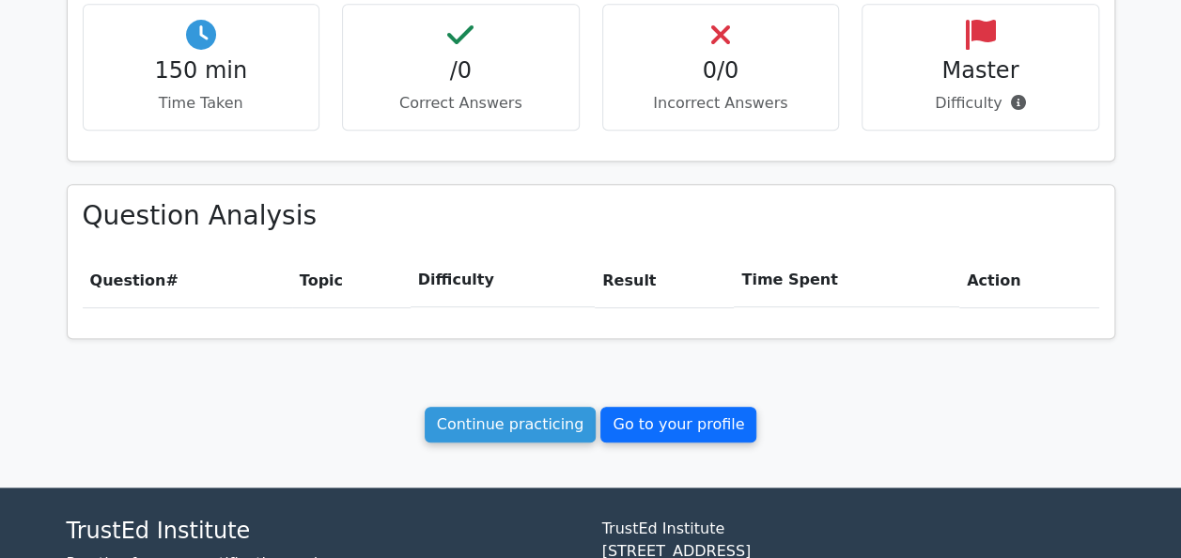
click at [629, 420] on link "Go to your profile" at bounding box center [678, 425] width 156 height 36
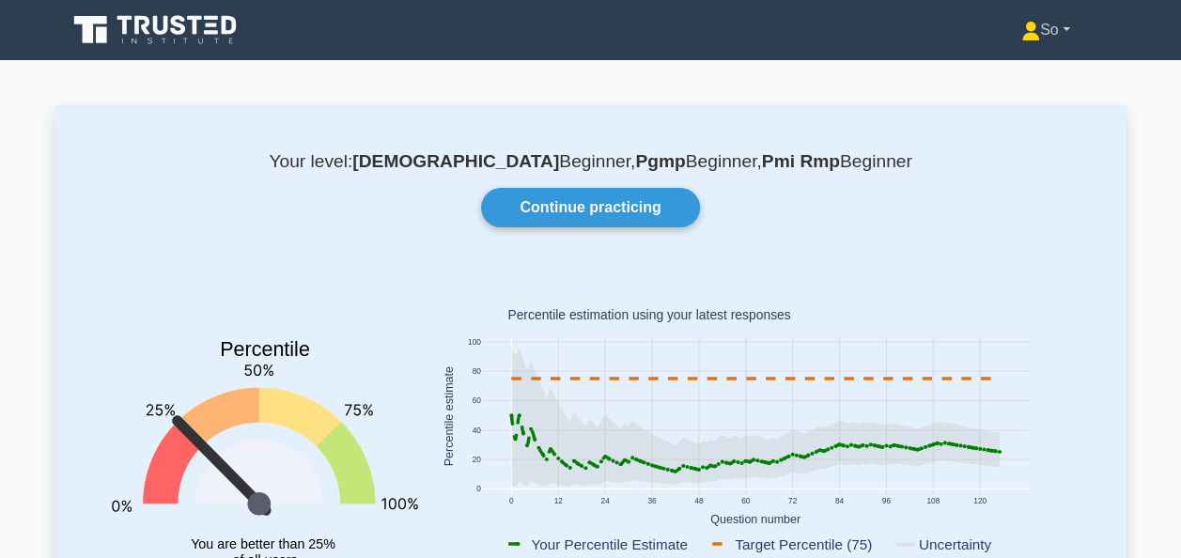
click at [1065, 30] on link "So" at bounding box center [1045, 30] width 139 height 38
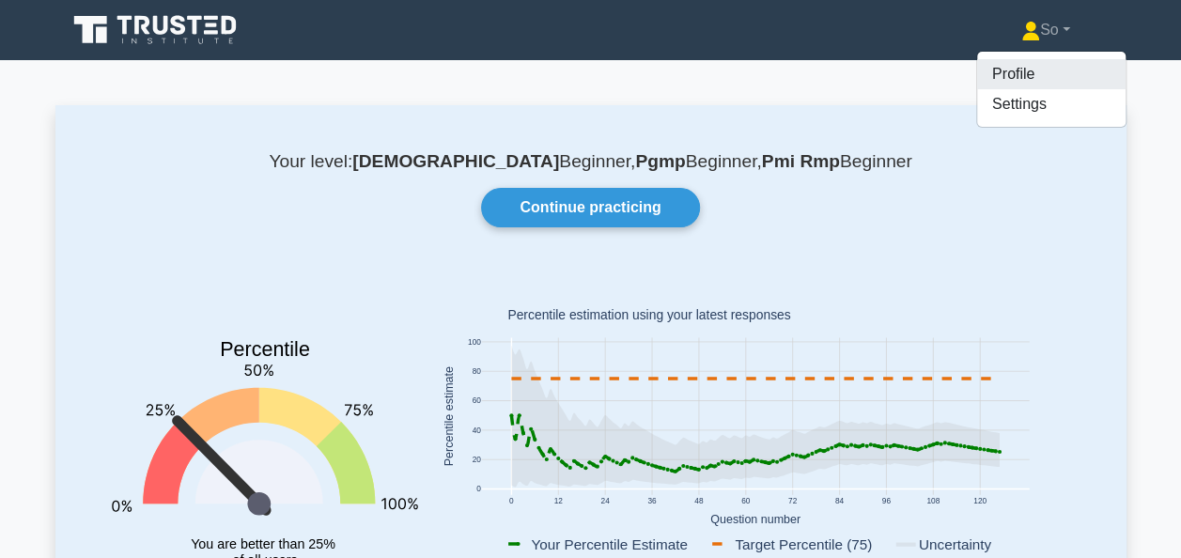
click at [1007, 76] on link "Profile" at bounding box center [1051, 74] width 148 height 30
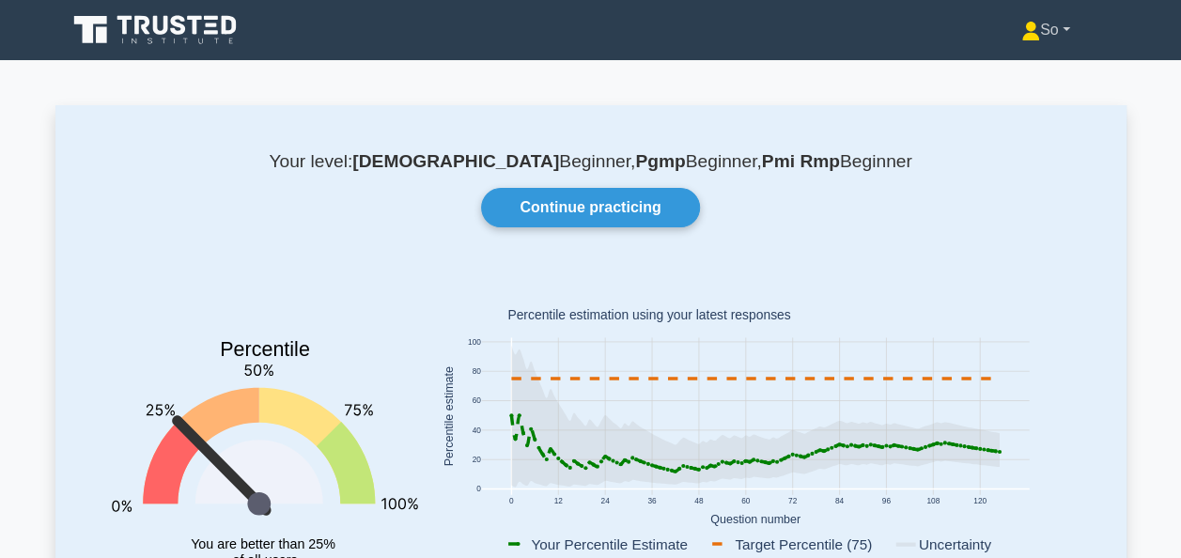
click at [1063, 25] on link "So" at bounding box center [1045, 30] width 139 height 38
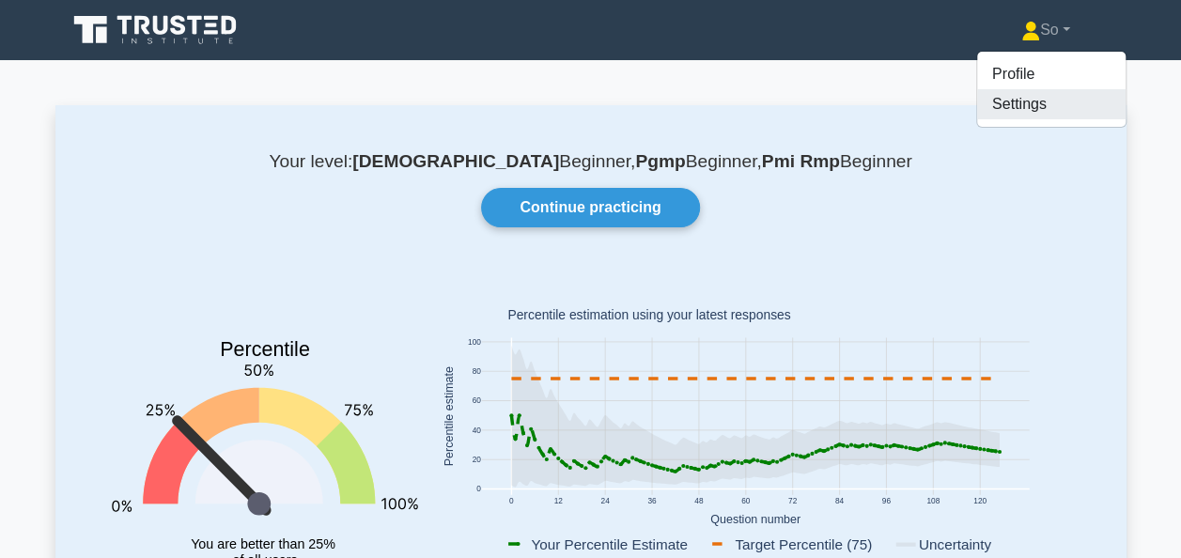
click at [1010, 103] on link "Settings" at bounding box center [1051, 104] width 148 height 30
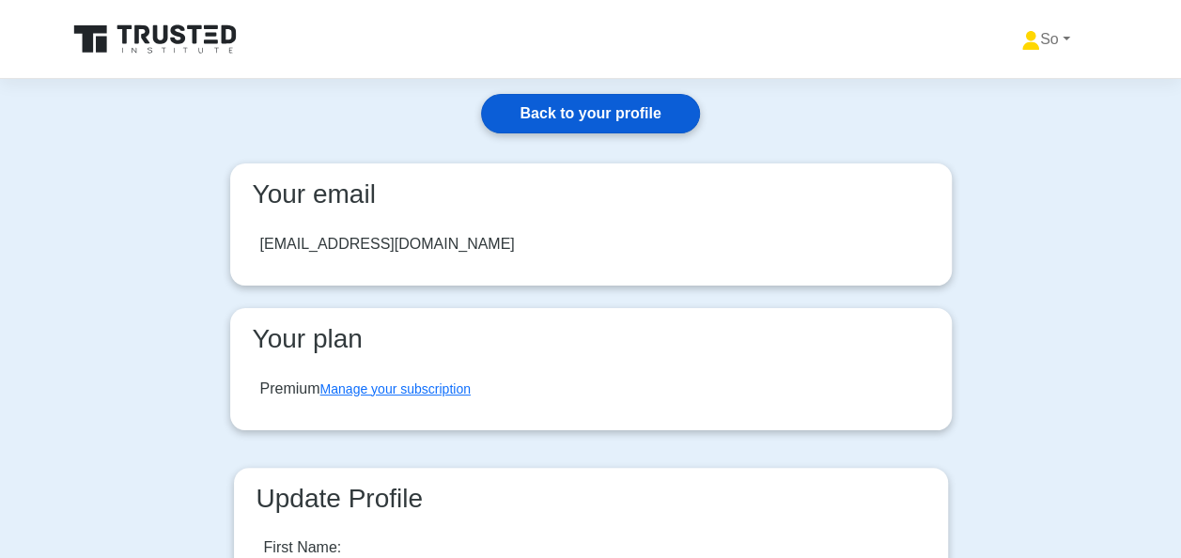
click at [557, 110] on link "Back to your profile" at bounding box center [590, 113] width 218 height 39
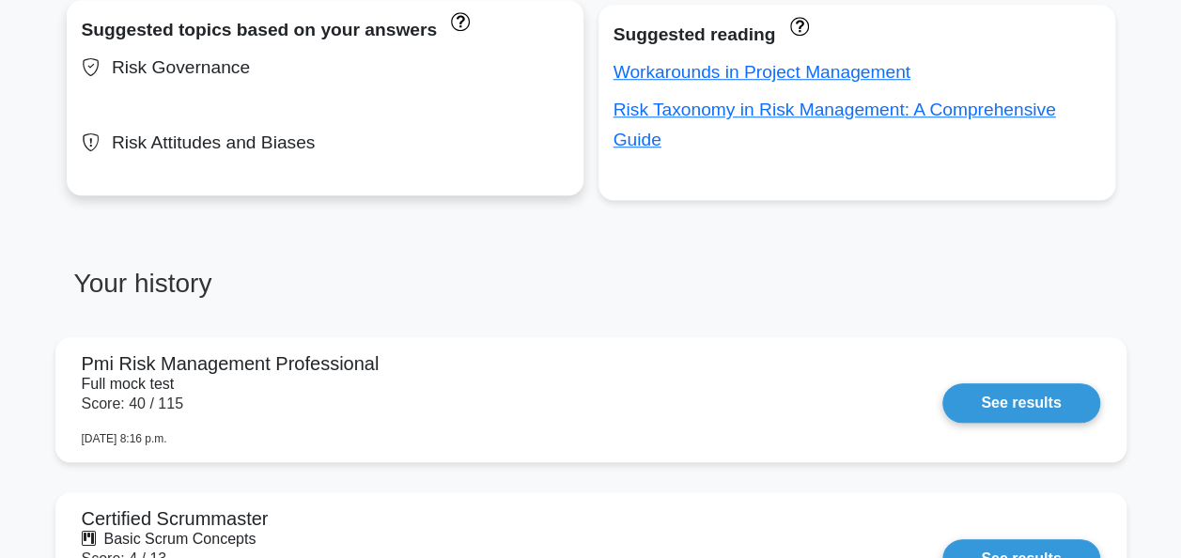
scroll to position [939, 0]
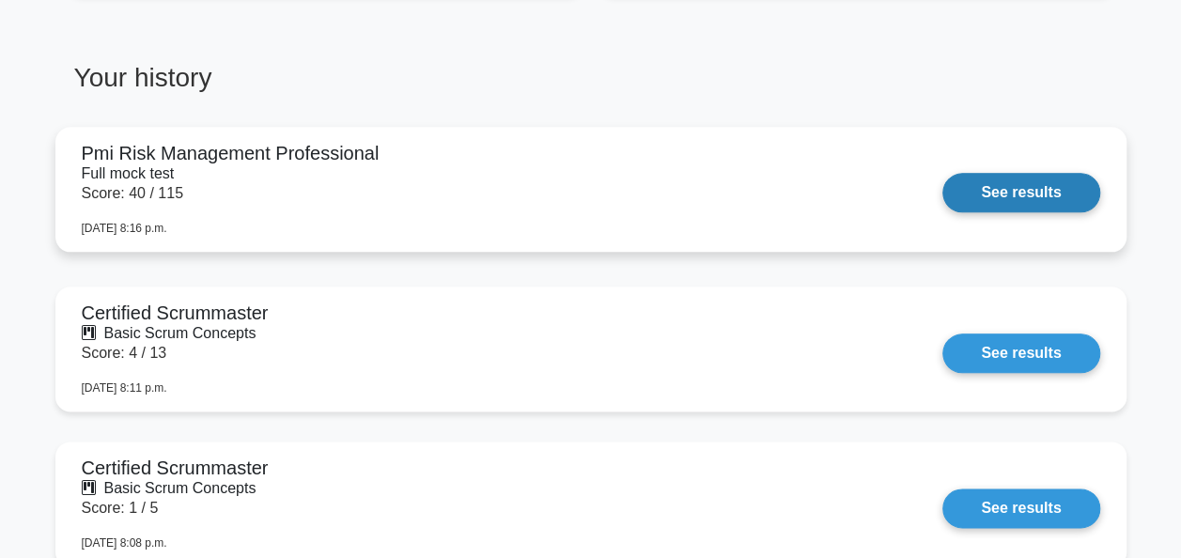
click at [986, 194] on link "See results" at bounding box center [1020, 192] width 157 height 39
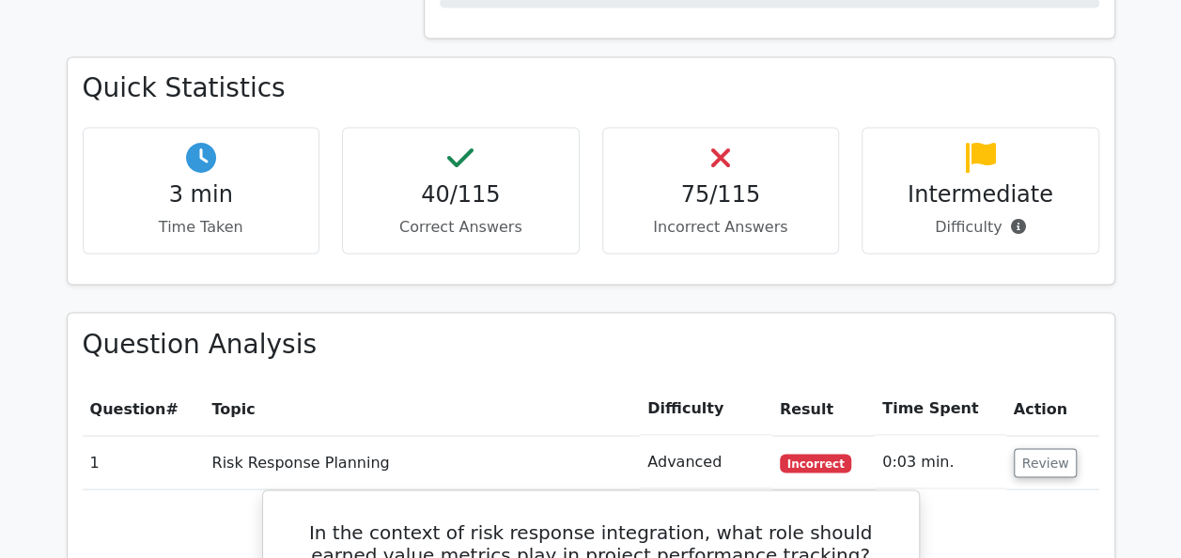
scroll to position [1554, 0]
